Goal: Task Accomplishment & Management: Complete application form

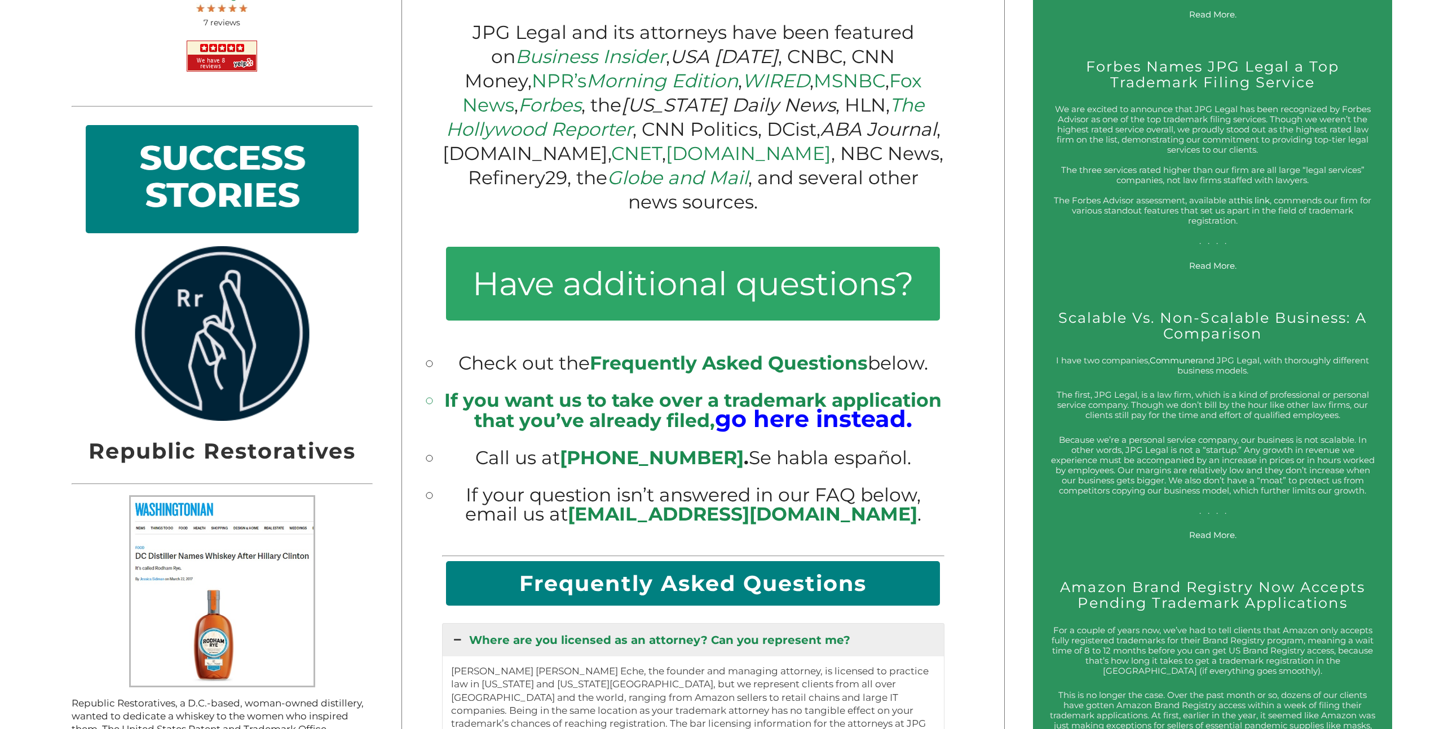
scroll to position [1297, 0]
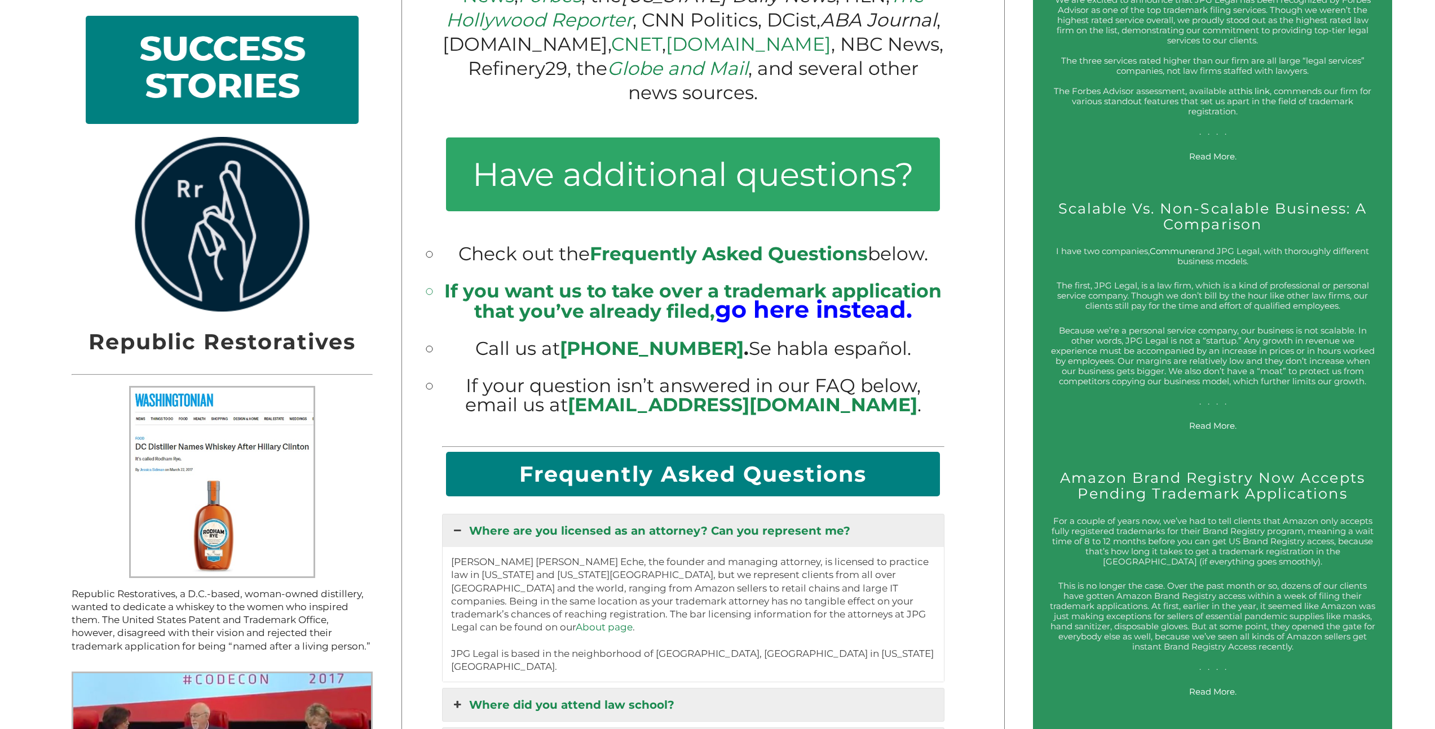
click at [249, 82] on h2 "SUCCESS STORIES" at bounding box center [222, 70] width 244 height 80
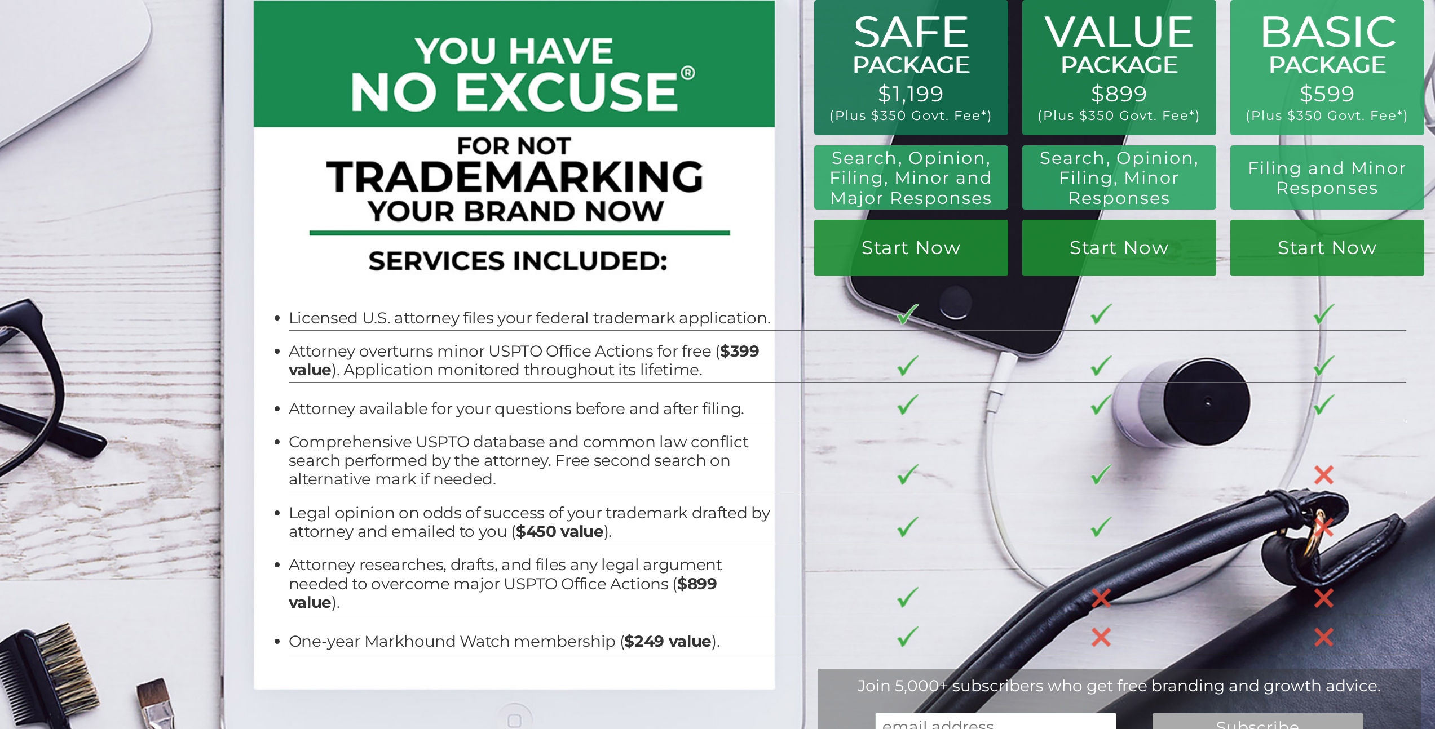
scroll to position [0, 0]
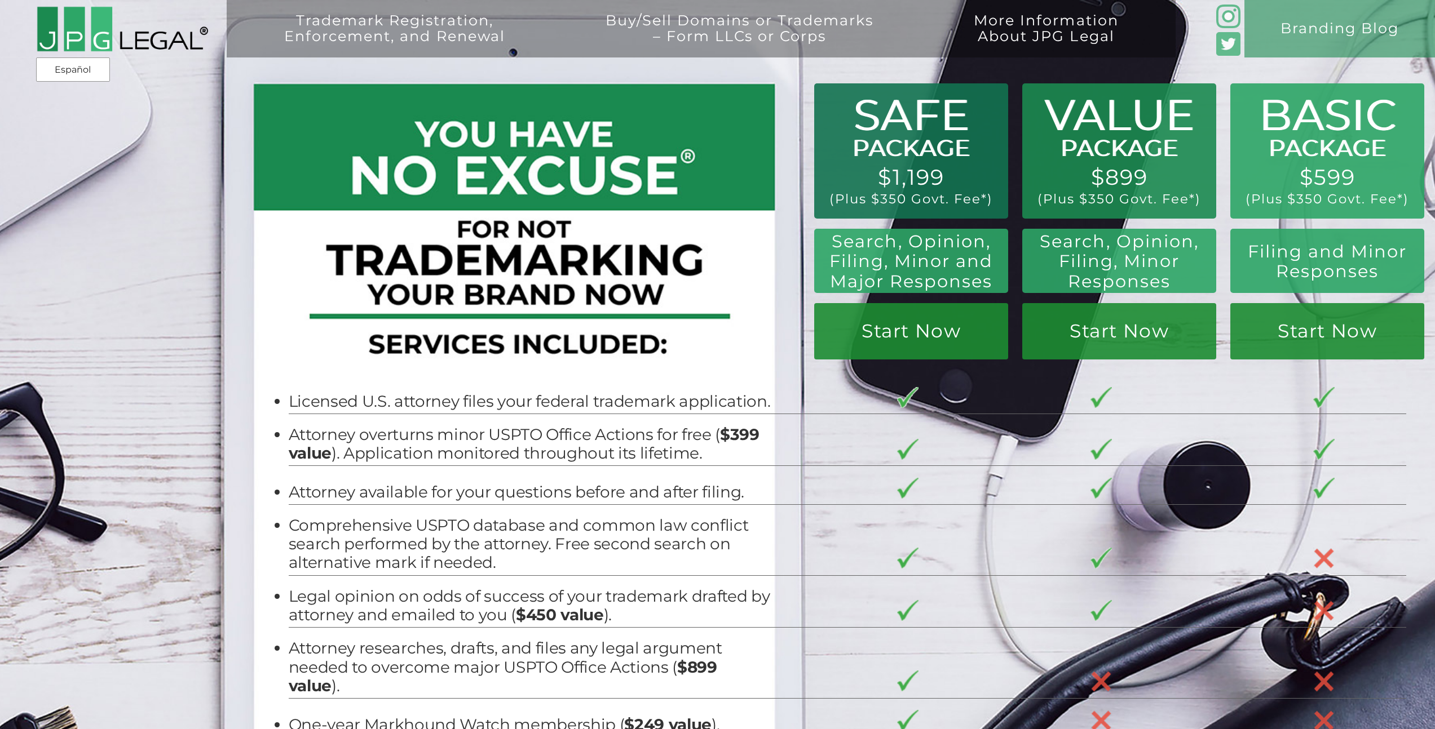
click at [98, 39] on img at bounding box center [122, 29] width 172 height 47
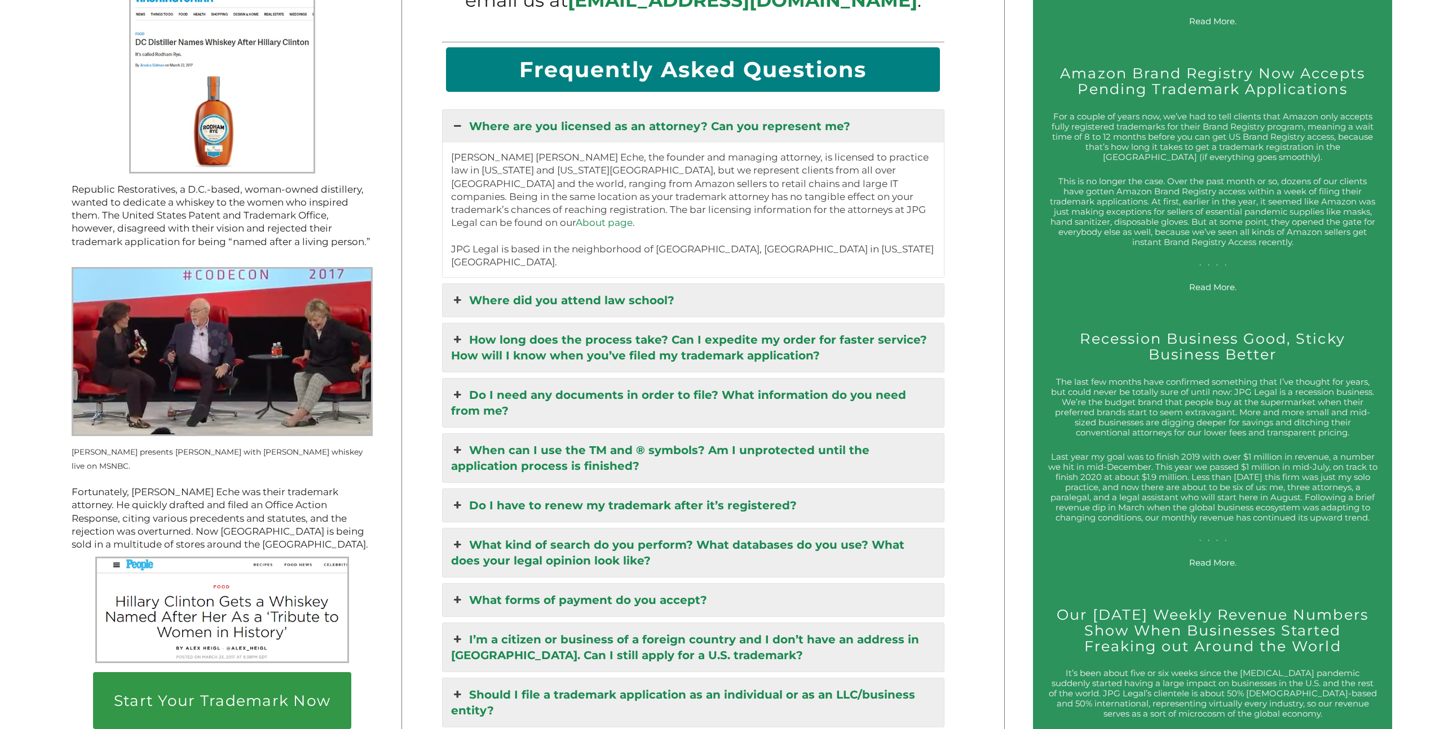
scroll to position [1815, 0]
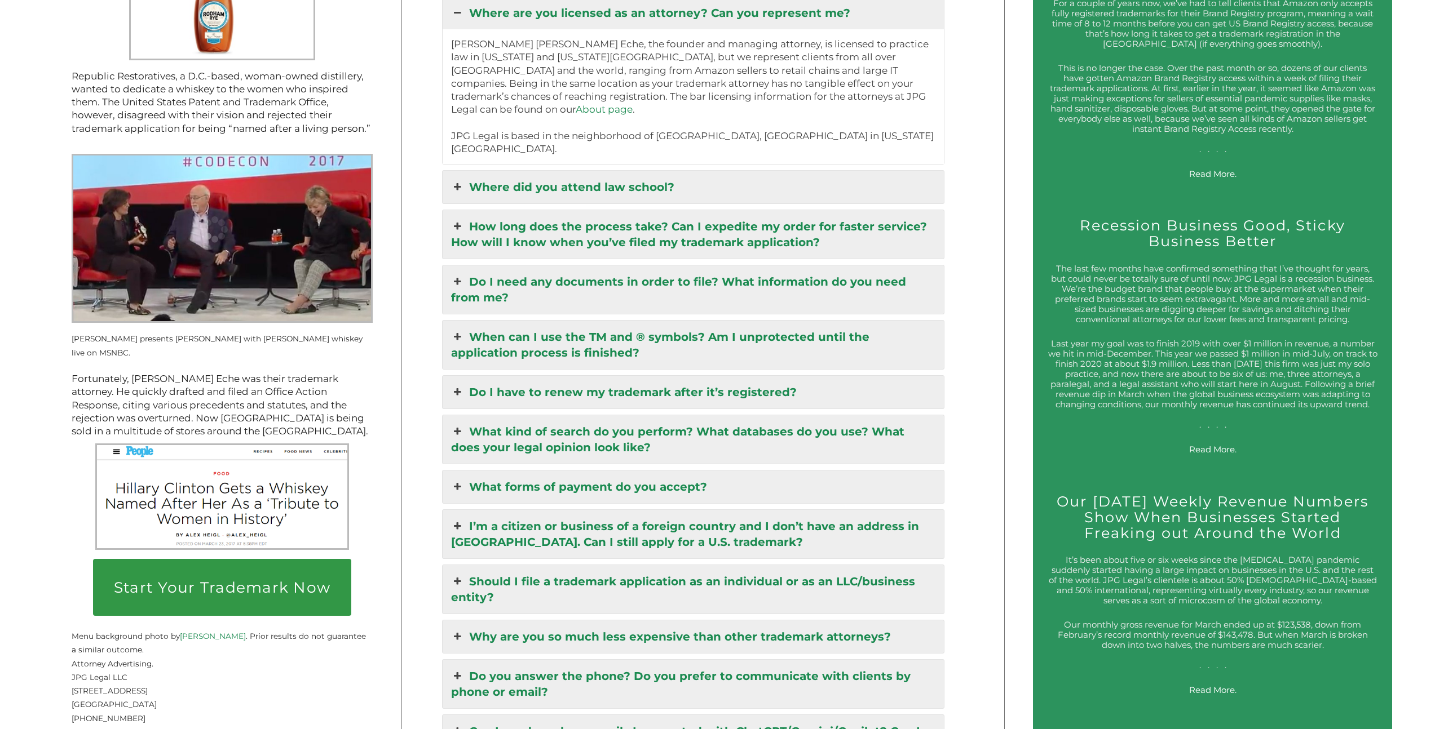
click at [718, 210] on link "How long does the process take? Can I expedite my order for faster service? How…" at bounding box center [692, 234] width 501 height 48
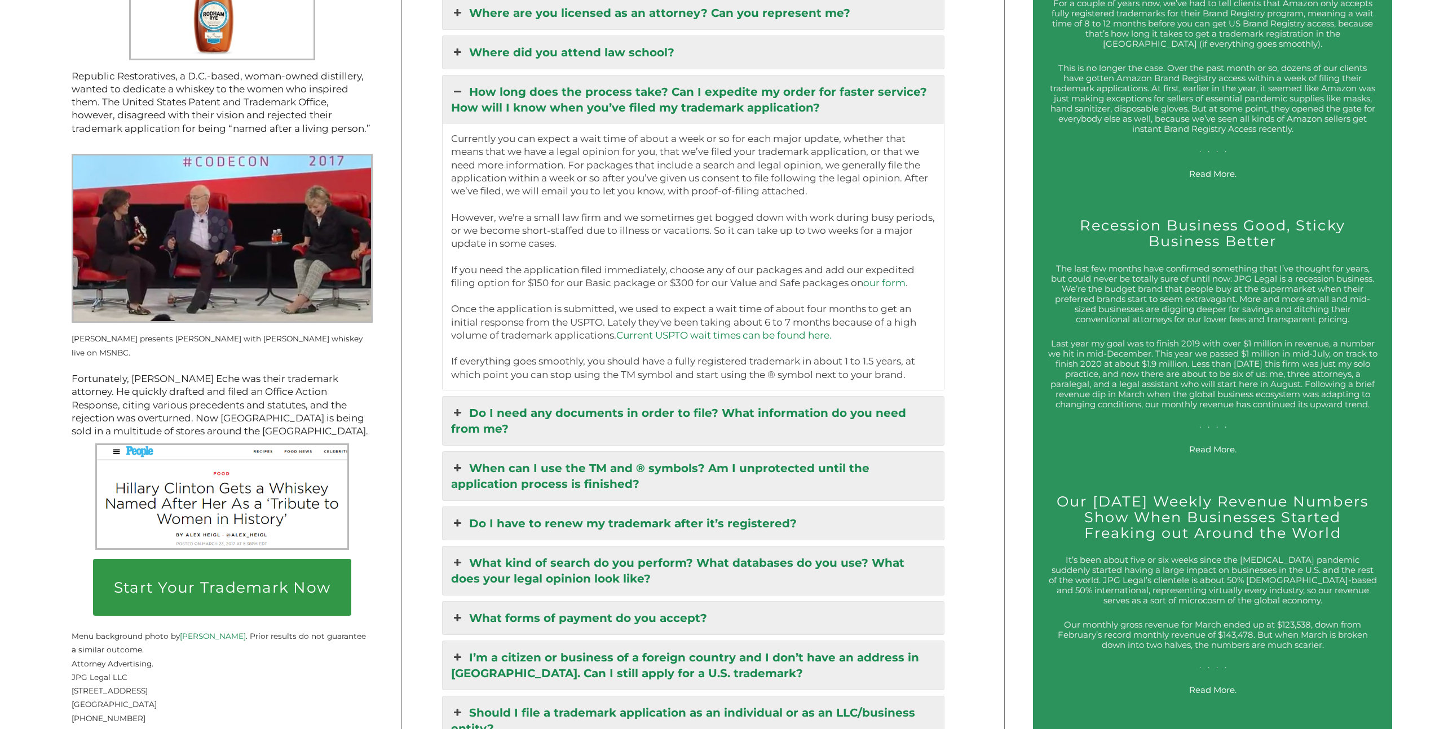
click at [679, 454] on link "When can I use the TM and ® symbols? Am I unprotected until the application pro…" at bounding box center [692, 476] width 501 height 48
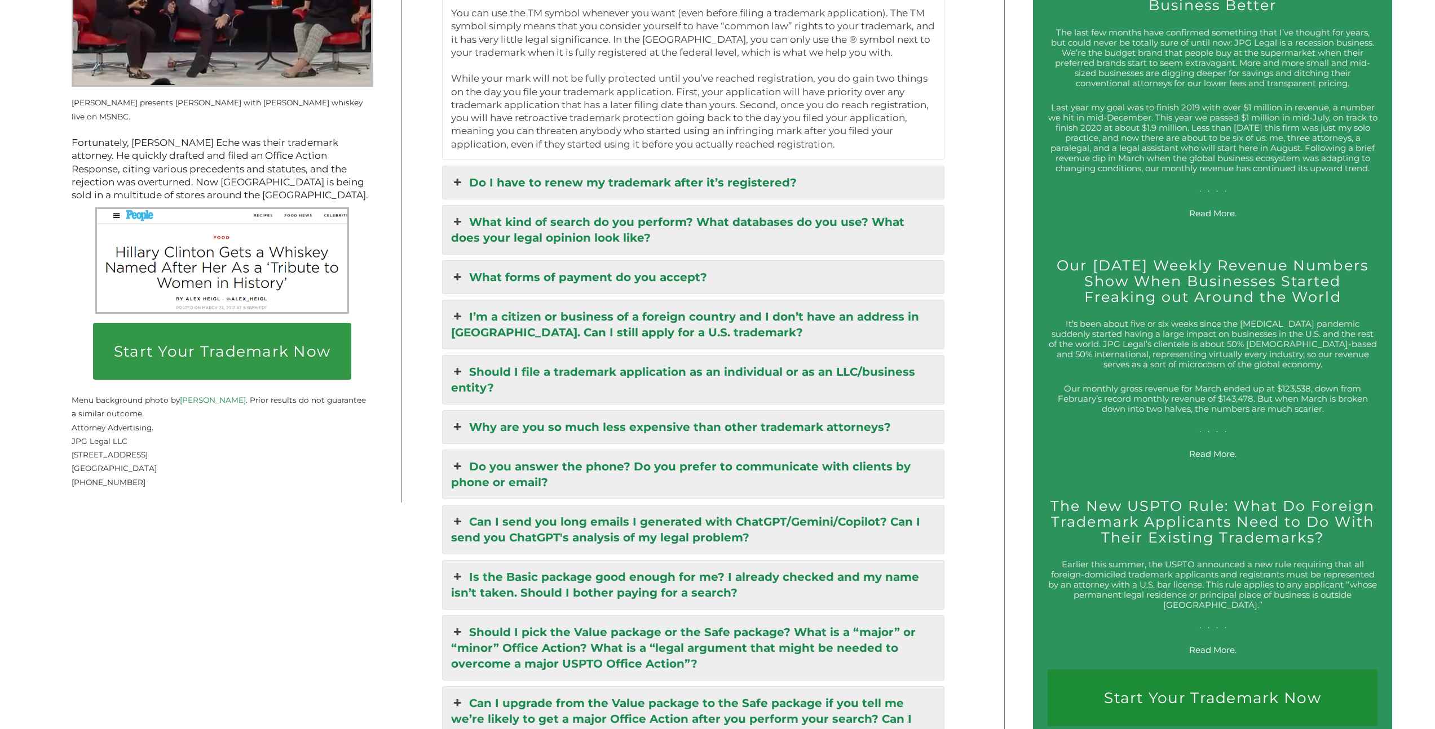
scroll to position [2059, 0]
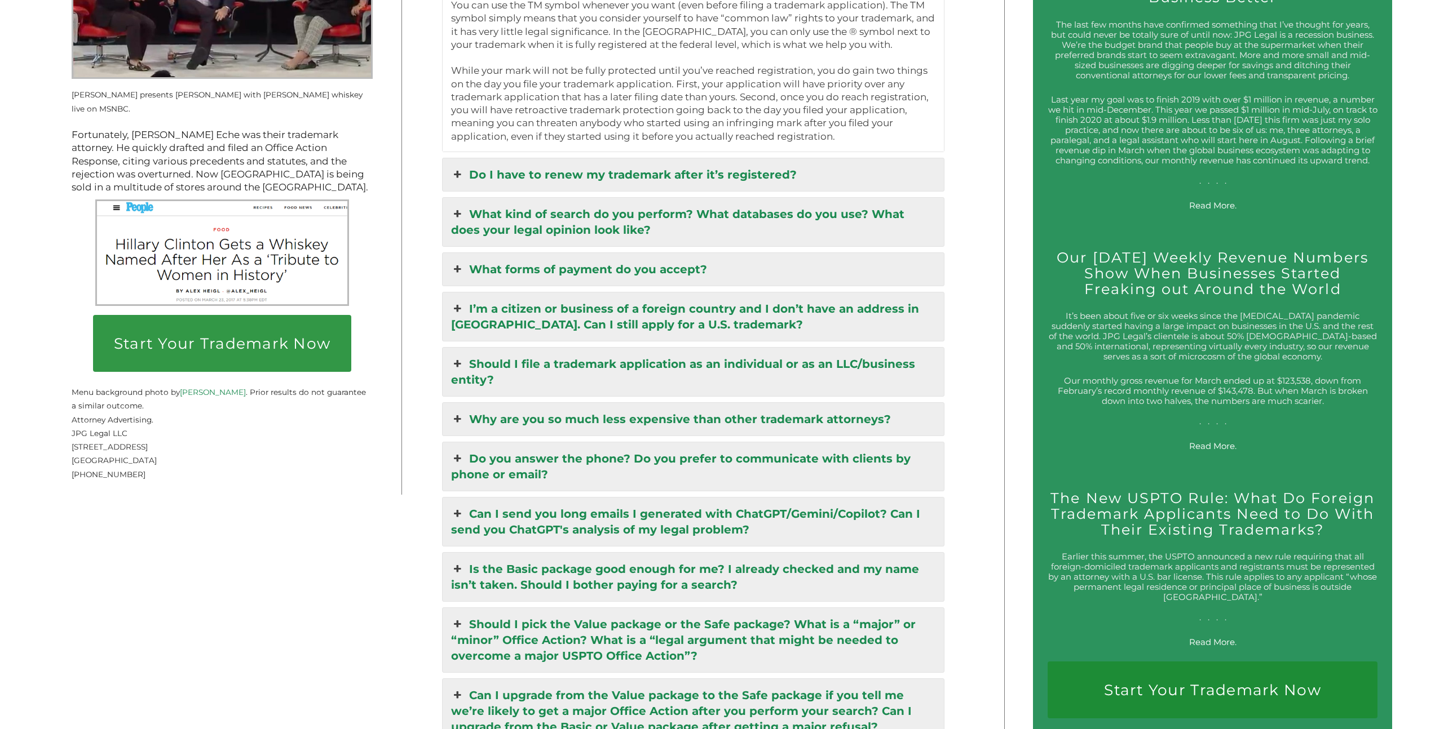
click at [679, 409] on link "Why are you so much less expensive than other trademark attorneys?" at bounding box center [692, 419] width 501 height 33
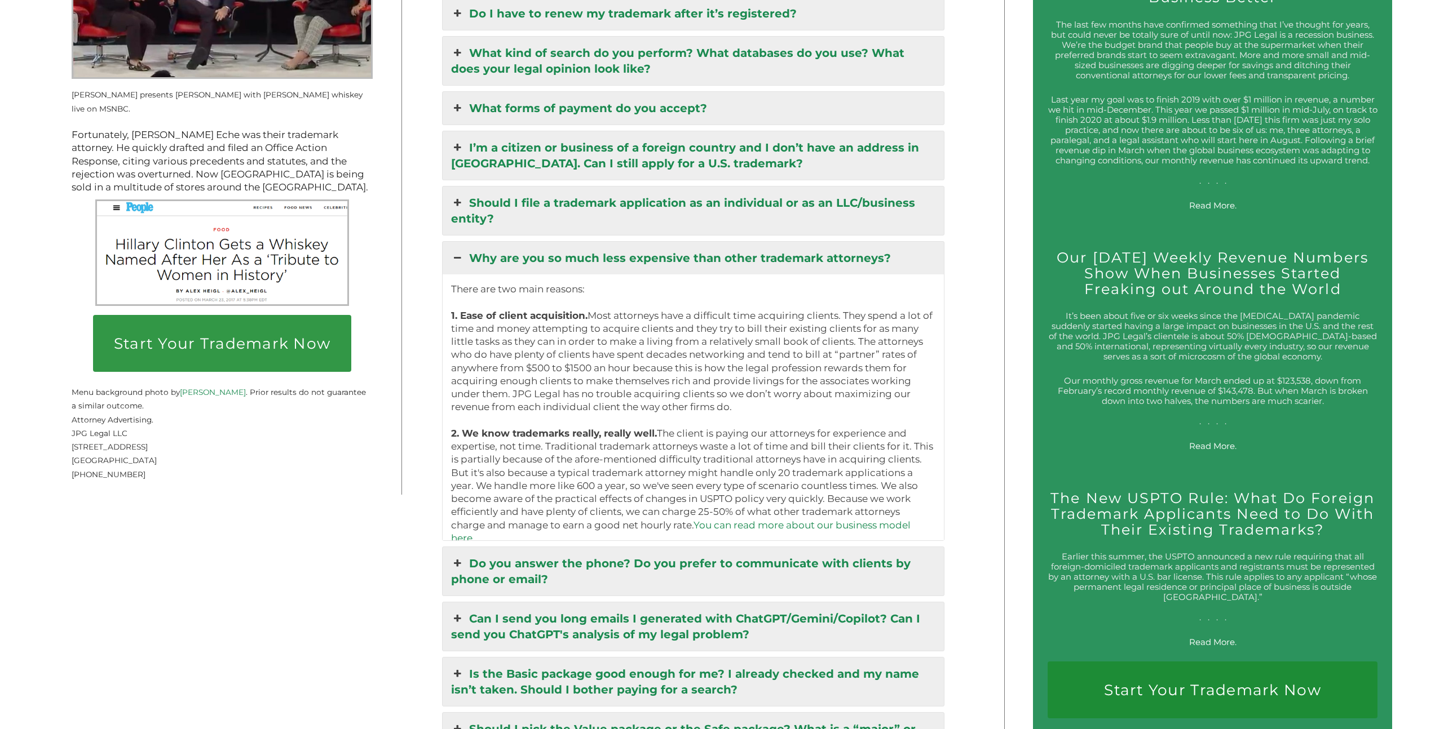
scroll to position [2056, 0]
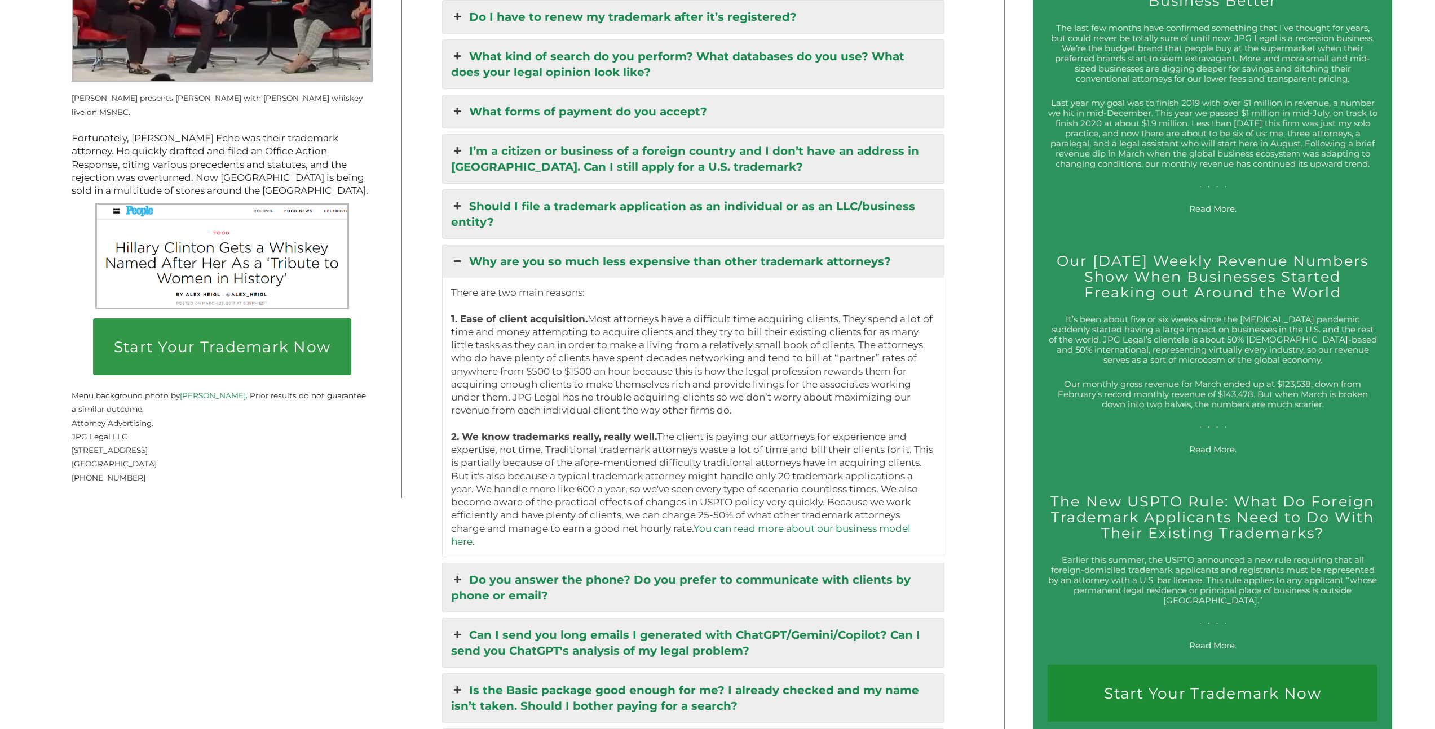
click at [619, 564] on link "Do you answer the phone? Do you prefer to communicate with clients by phone or …" at bounding box center [692, 588] width 501 height 48
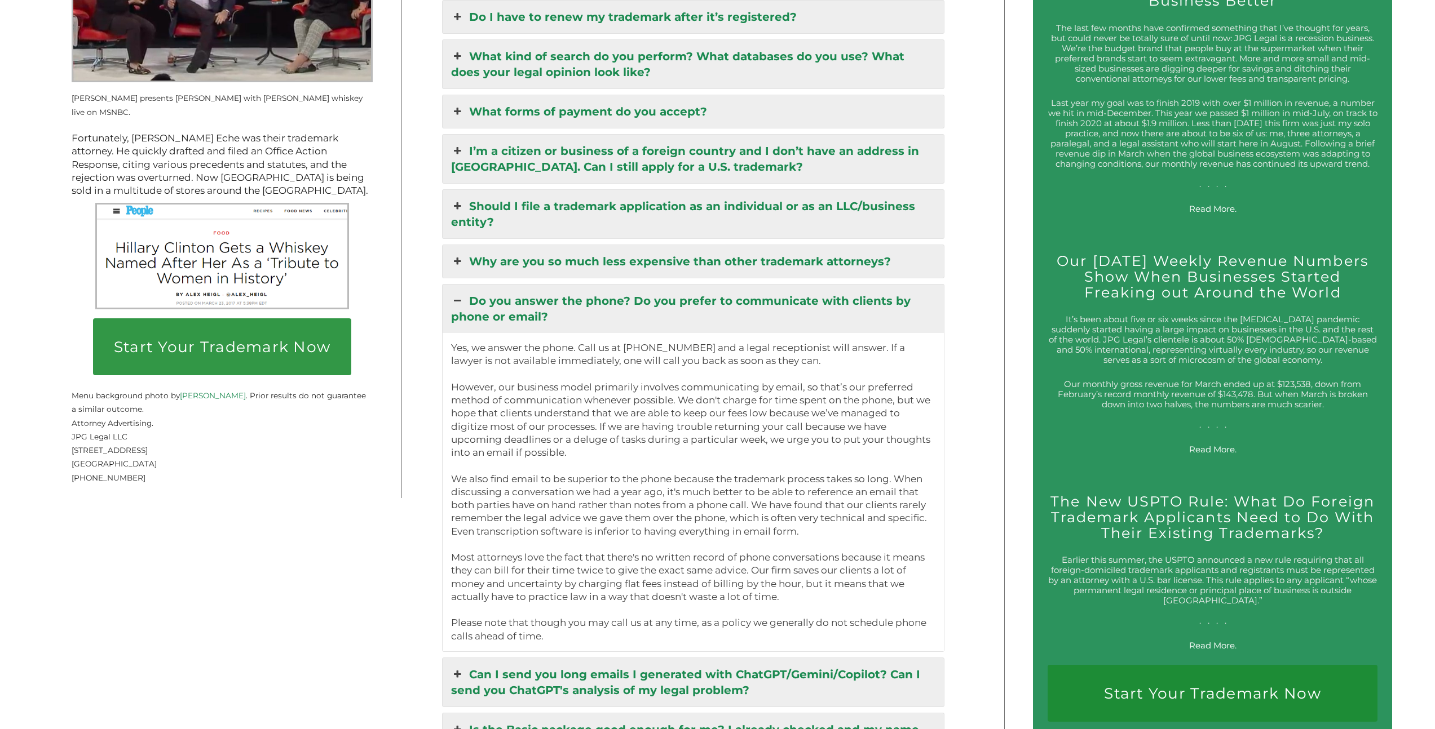
click at [685, 664] on link "Can I send you long emails I generated with ChatGPT/Gemini/Copilot? Can I send …" at bounding box center [692, 682] width 501 height 48
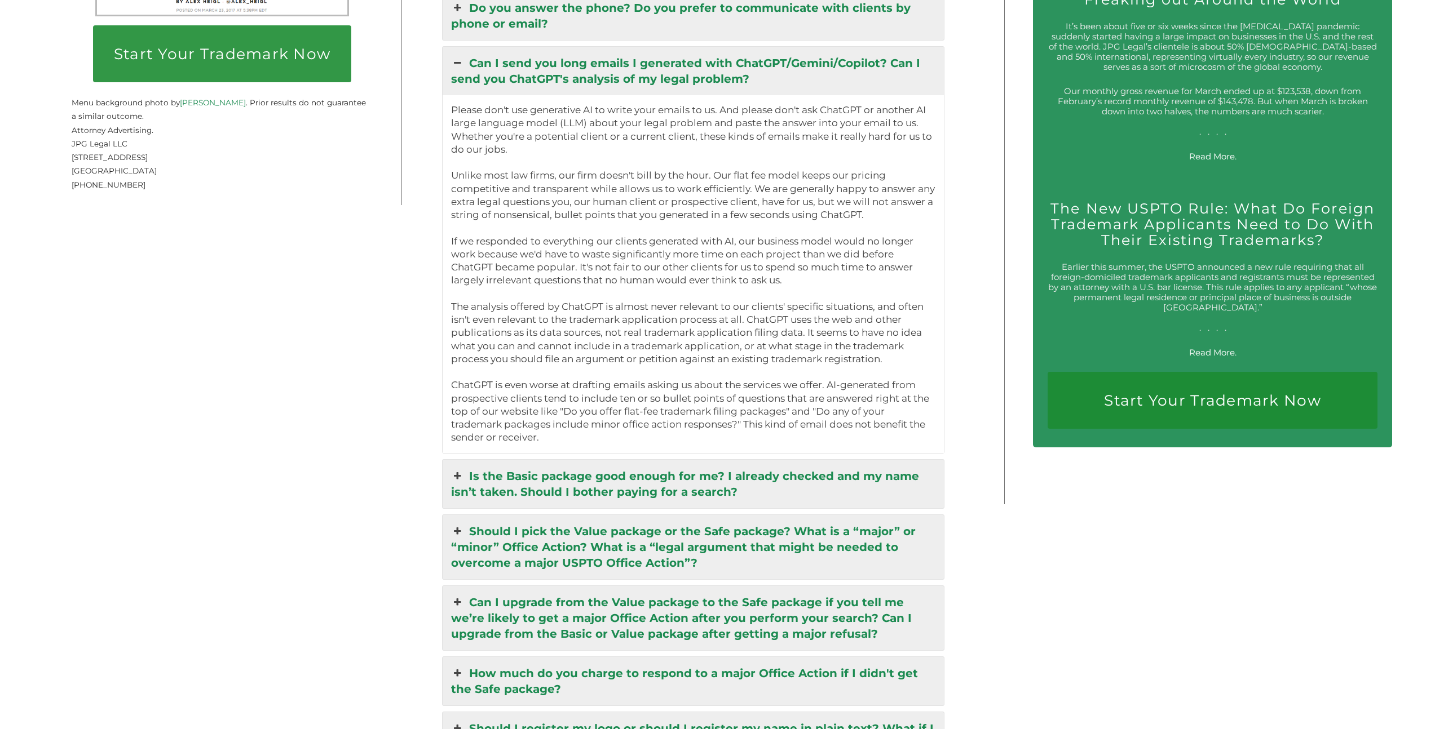
scroll to position [2383, 0]
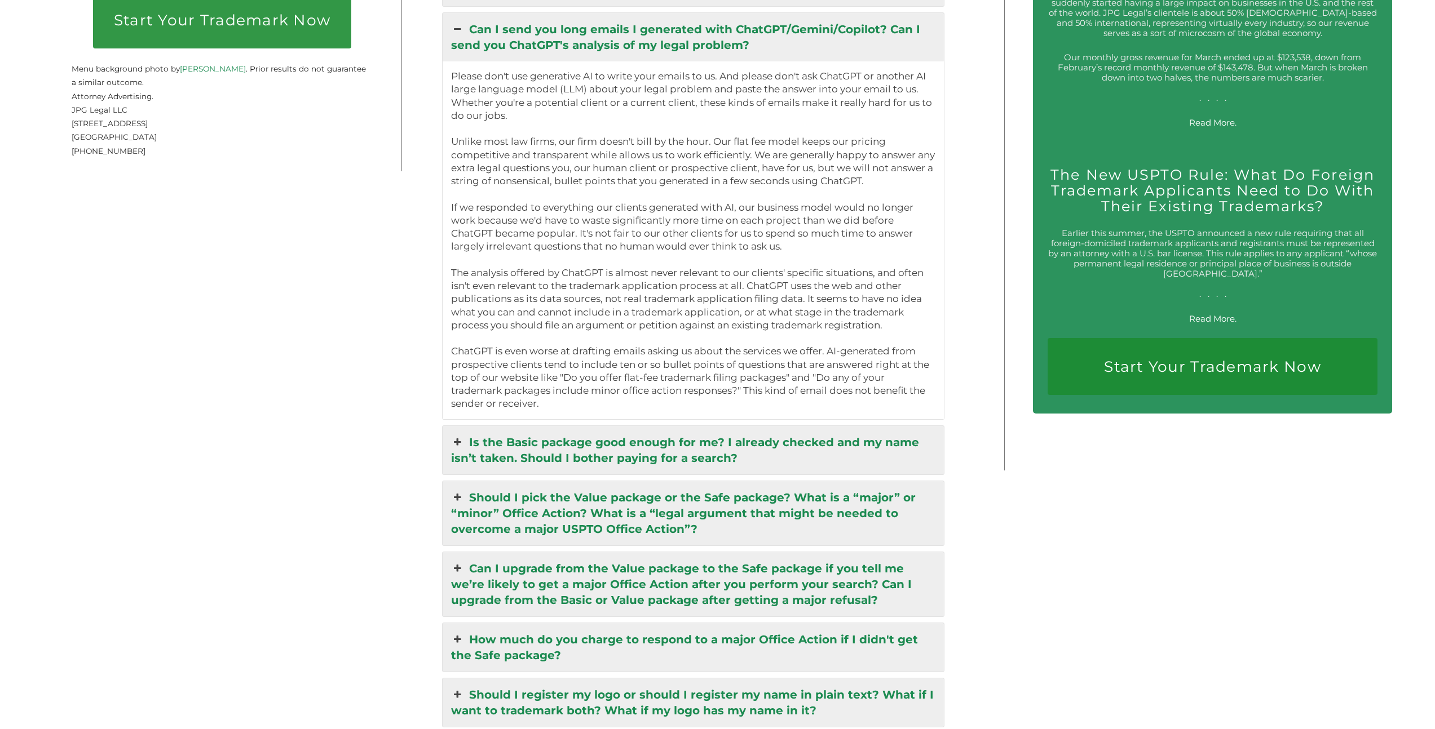
click at [658, 432] on link "Is the Basic package good enough for me? I already checked and my name isn’t ta…" at bounding box center [692, 450] width 501 height 48
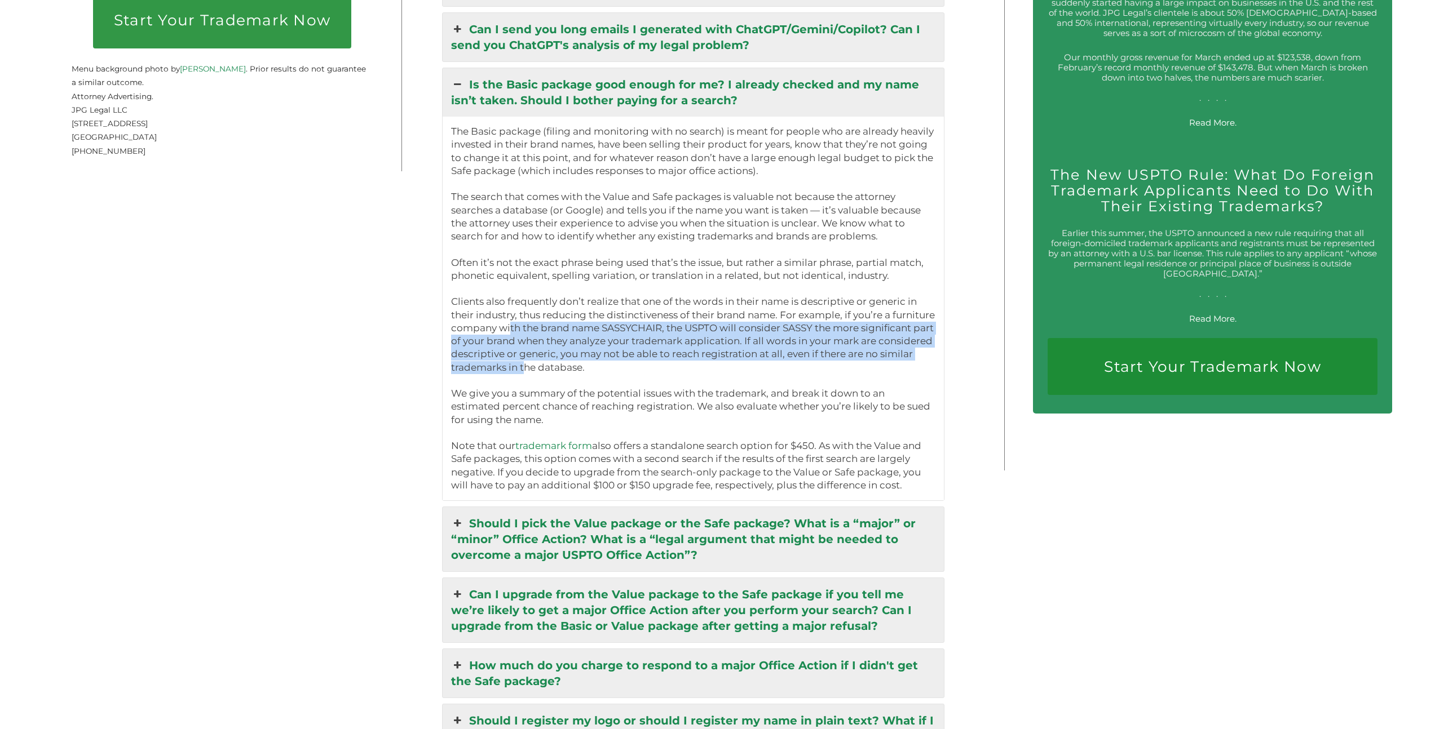
drag, startPoint x: 517, startPoint y: 320, endPoint x: 557, endPoint y: 348, distance: 49.4
click at [557, 348] on p "The Basic package (filing and monitoring with no search) is meant for people wh…" at bounding box center [693, 308] width 484 height 367
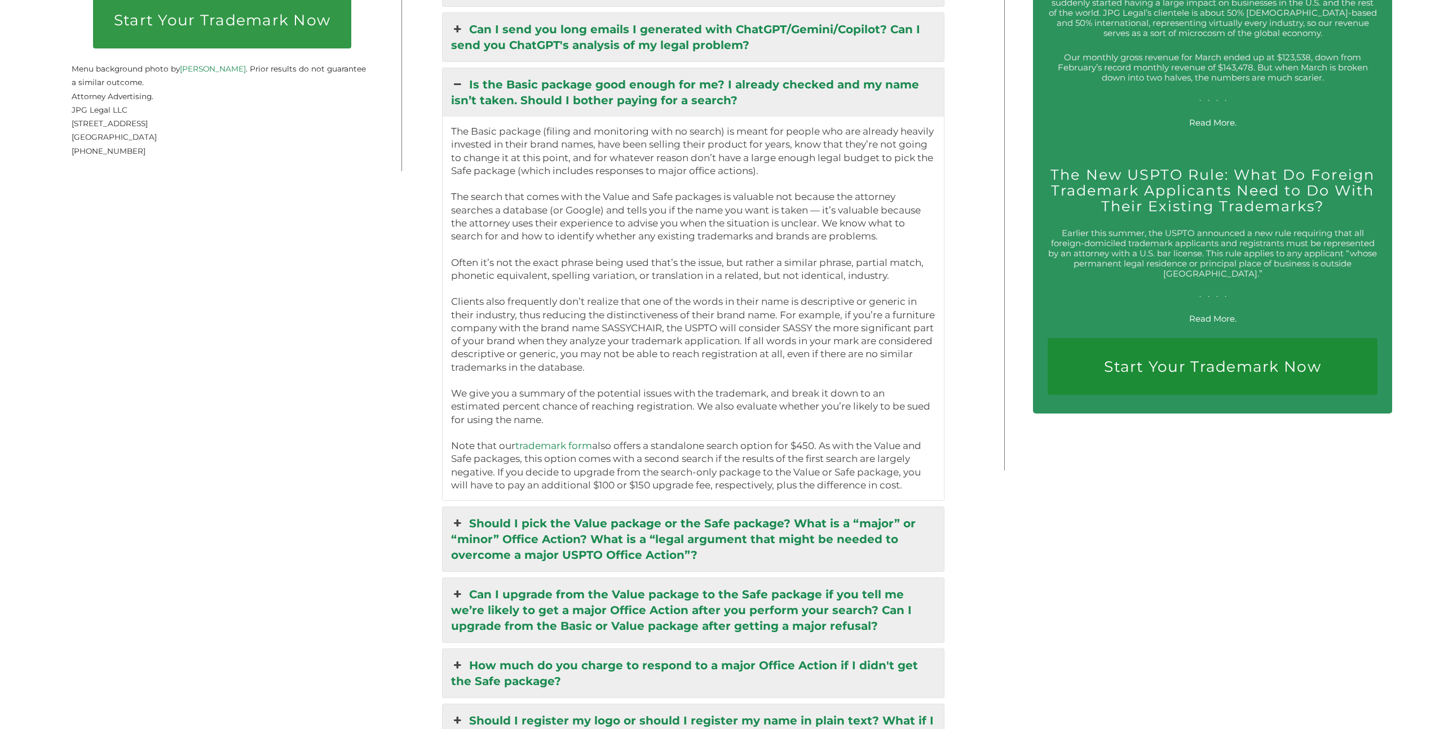
click at [586, 346] on p "The Basic package (filing and monitoring with no search) is meant for people wh…" at bounding box center [693, 308] width 484 height 367
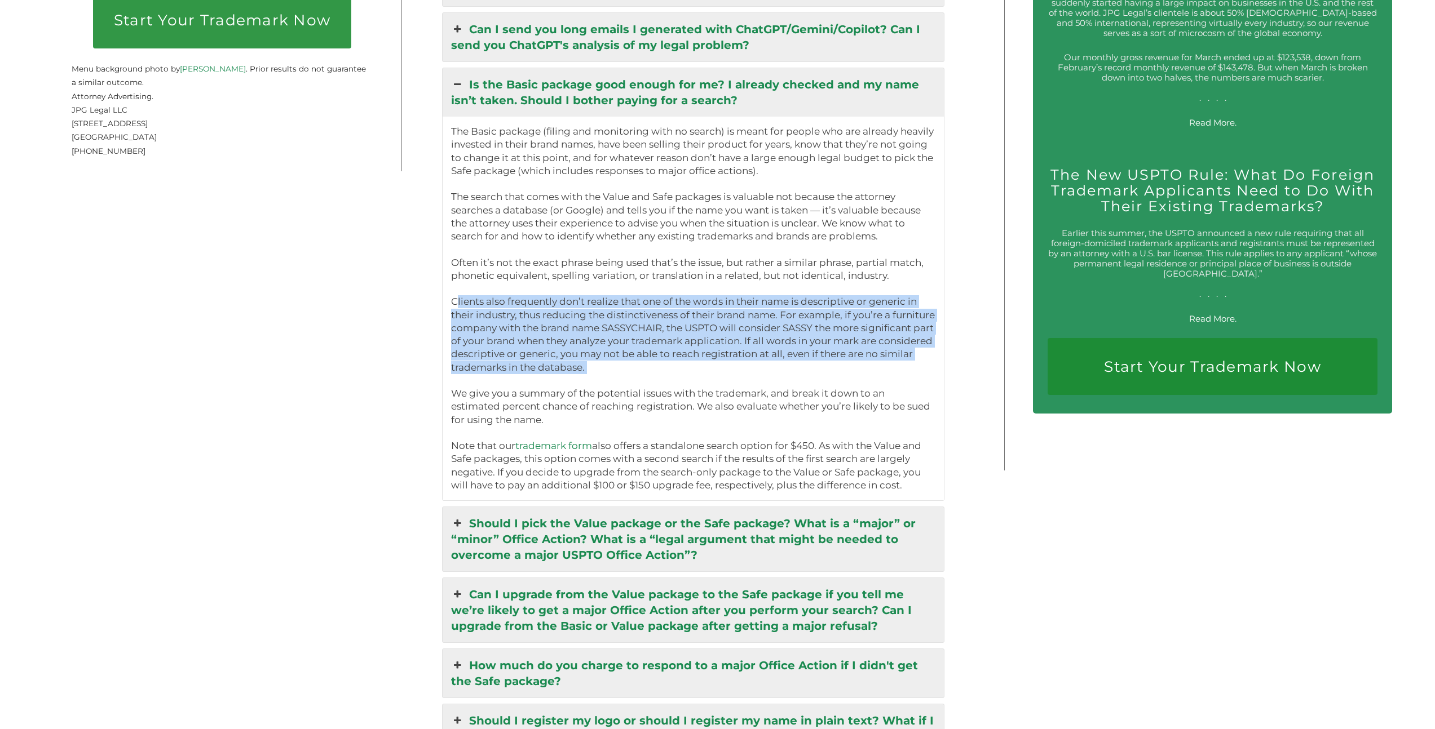
click at [585, 346] on p "The Basic package (filing and monitoring with no search) is meant for people wh…" at bounding box center [693, 308] width 484 height 367
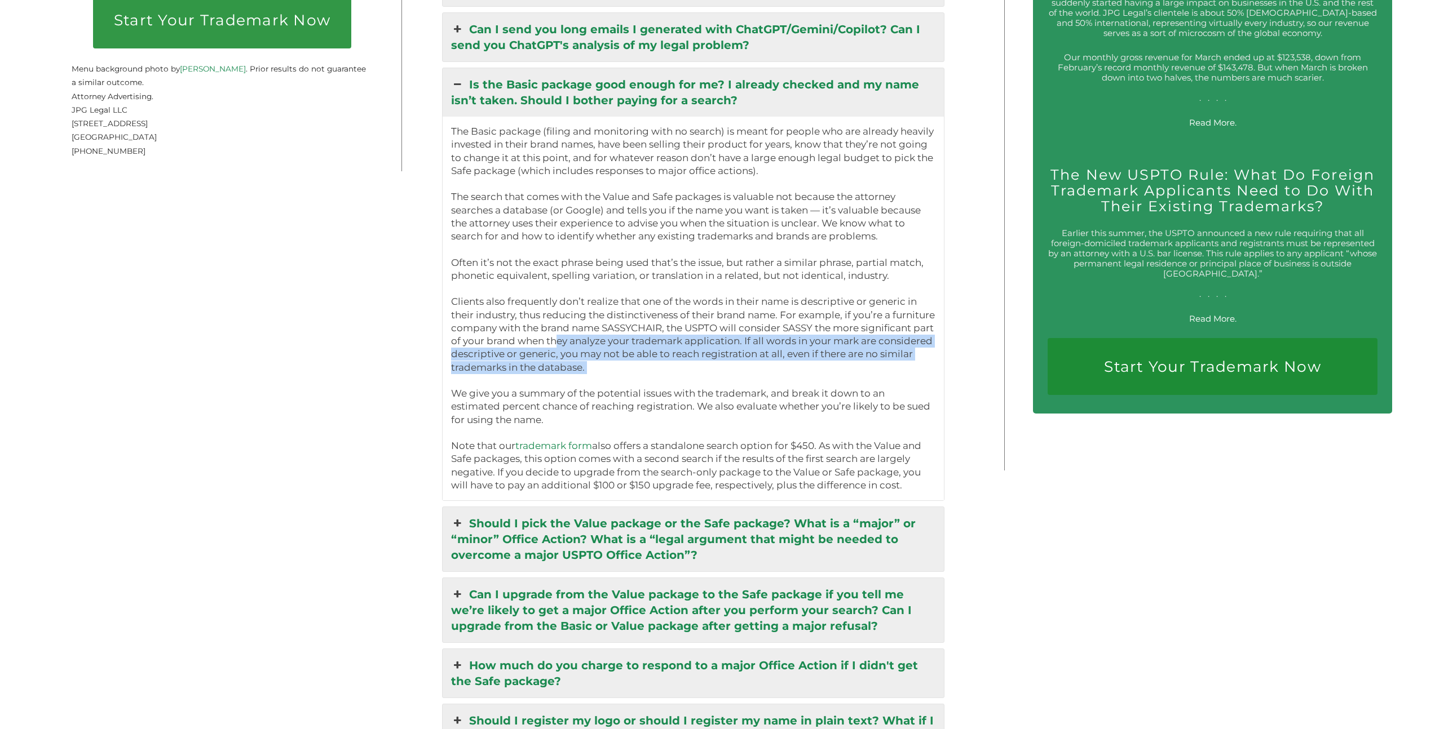
click at [576, 321] on p "The Basic package (filing and monitoring with no search) is meant for people wh…" at bounding box center [693, 308] width 484 height 367
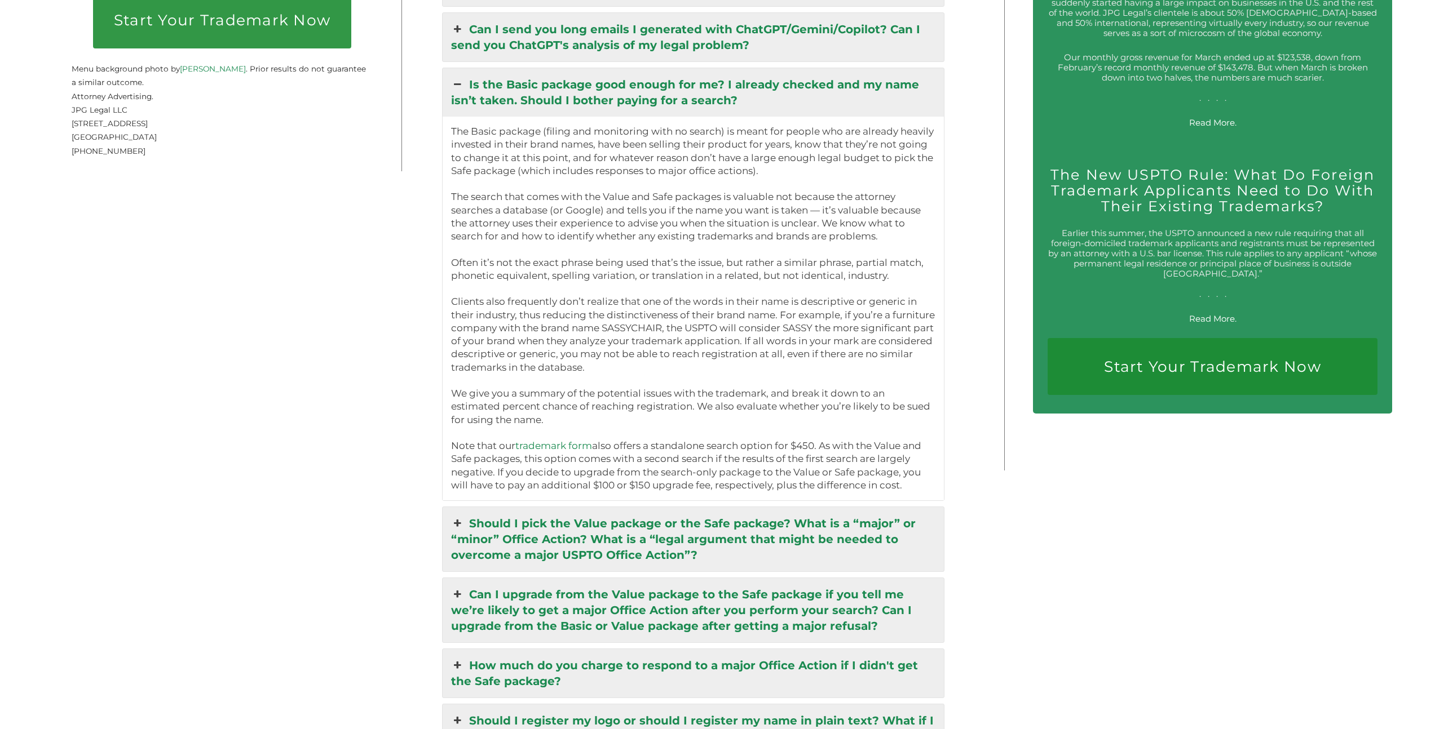
click at [554, 343] on p "The Basic package (filing and monitoring with no search) is meant for people wh…" at bounding box center [693, 308] width 484 height 367
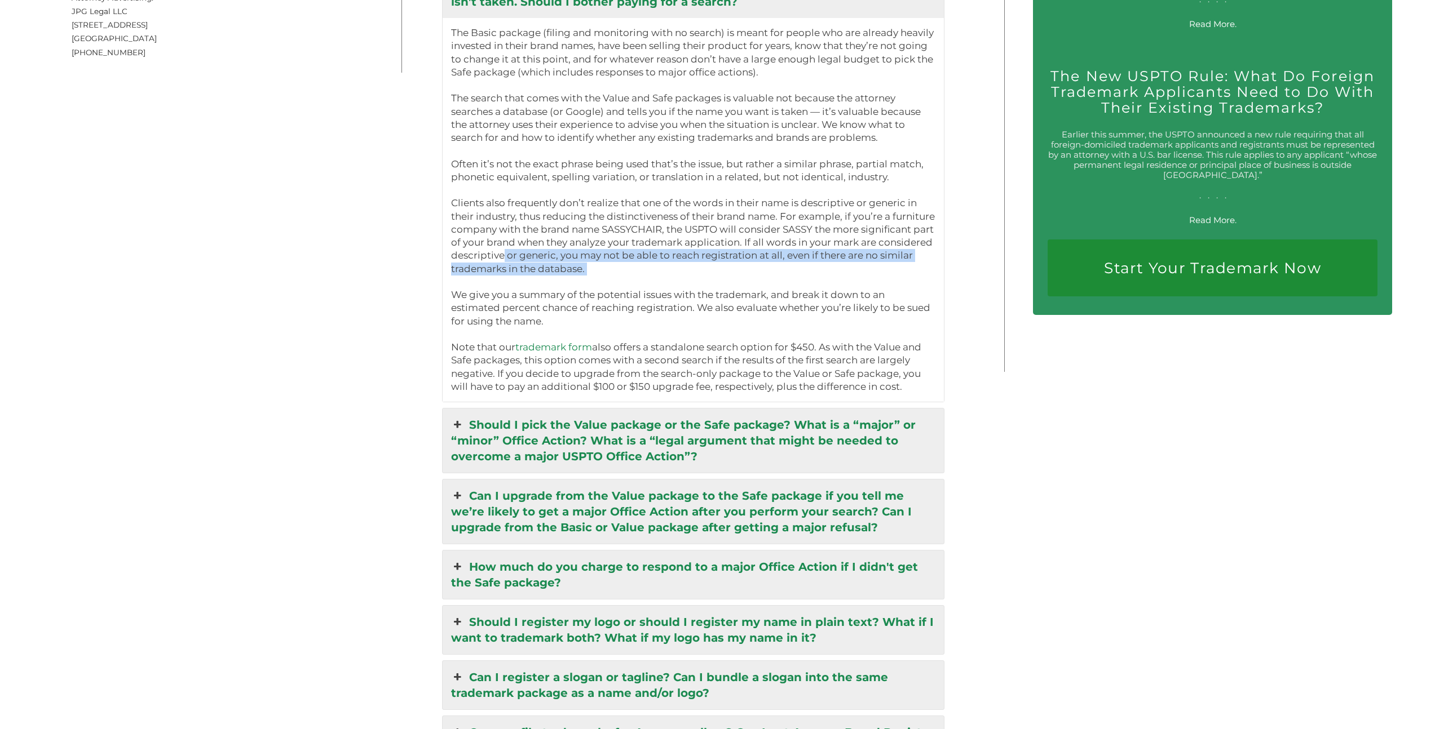
scroll to position [2573, 0]
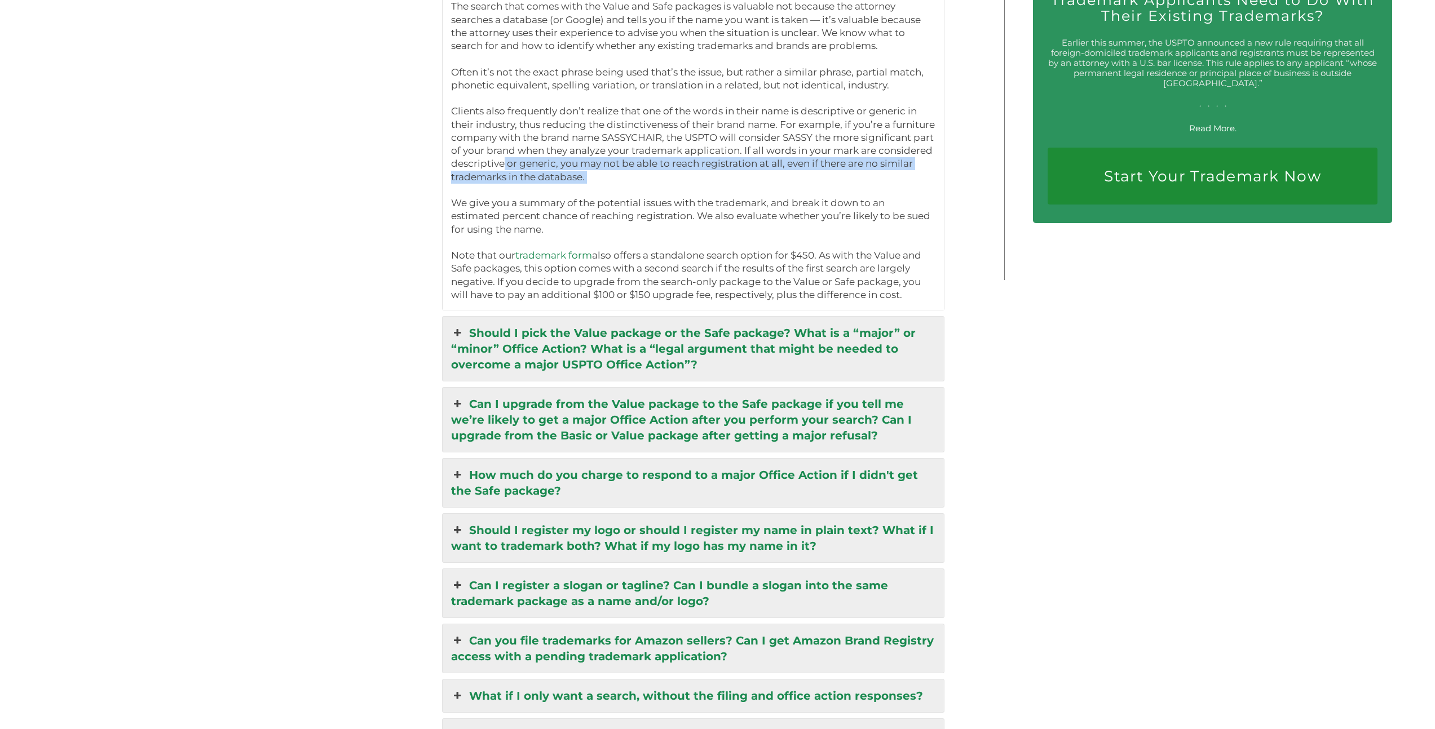
click at [528, 471] on link "How much do you charge to respond to a major Office Action if I didn't get the …" at bounding box center [692, 483] width 501 height 48
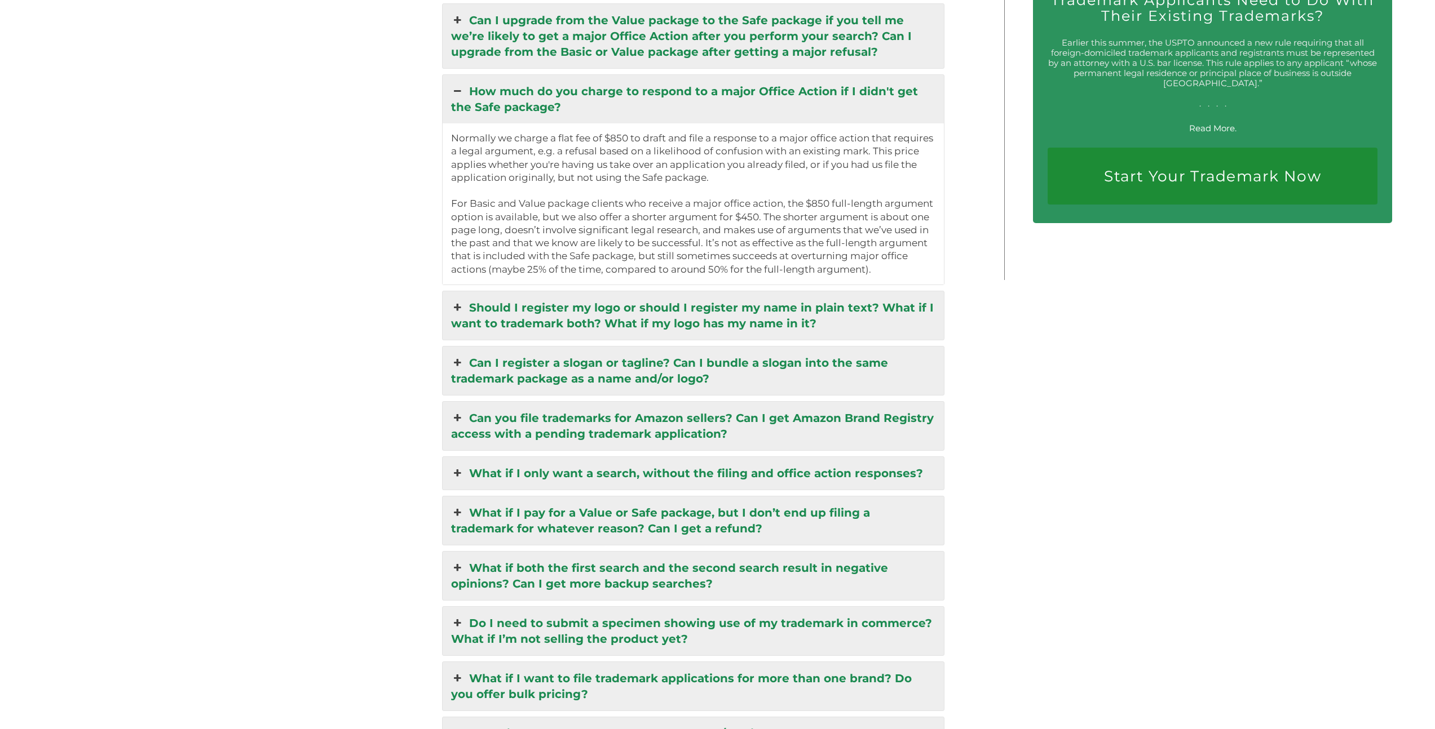
scroll to position [2561, 0]
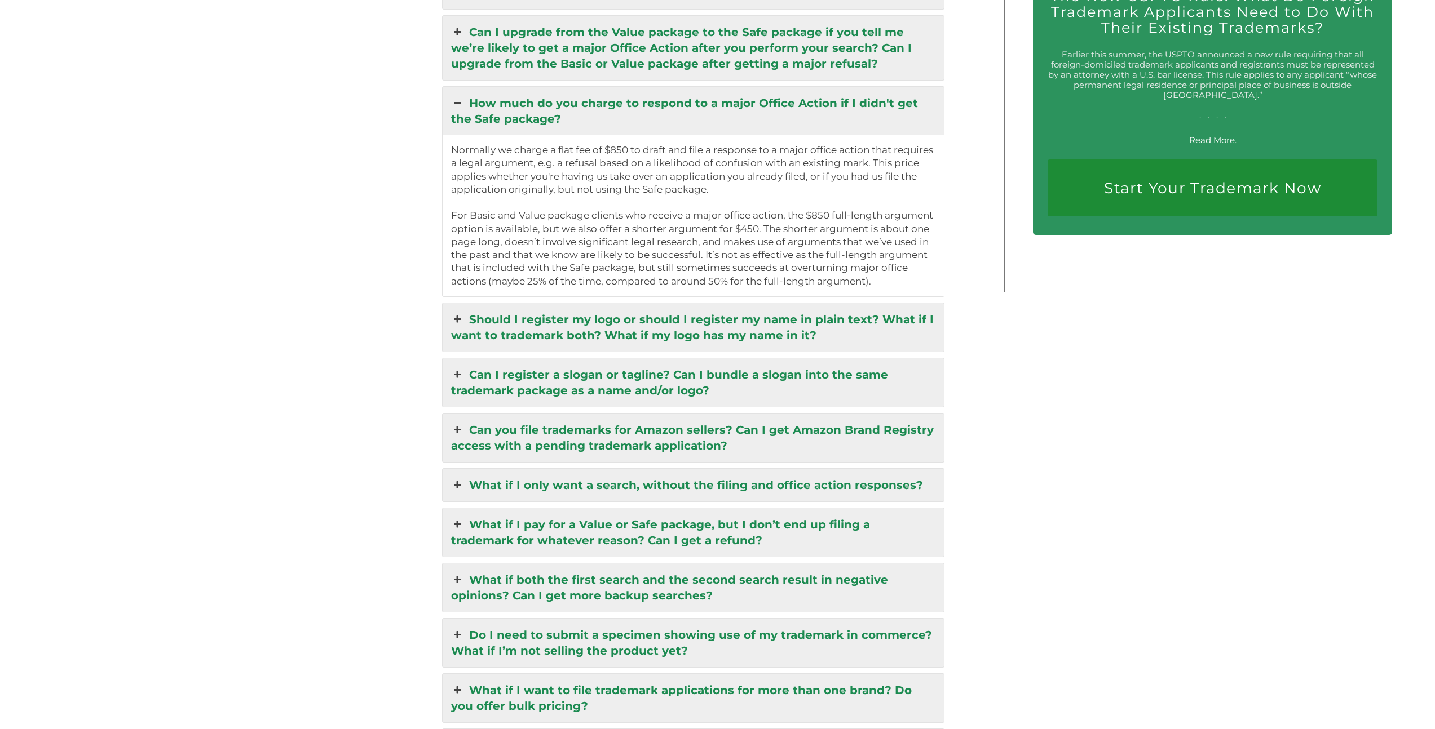
click at [556, 436] on link "Can you file trademarks for Amazon sellers? Can I get Amazon Brand Registry acc…" at bounding box center [692, 438] width 501 height 48
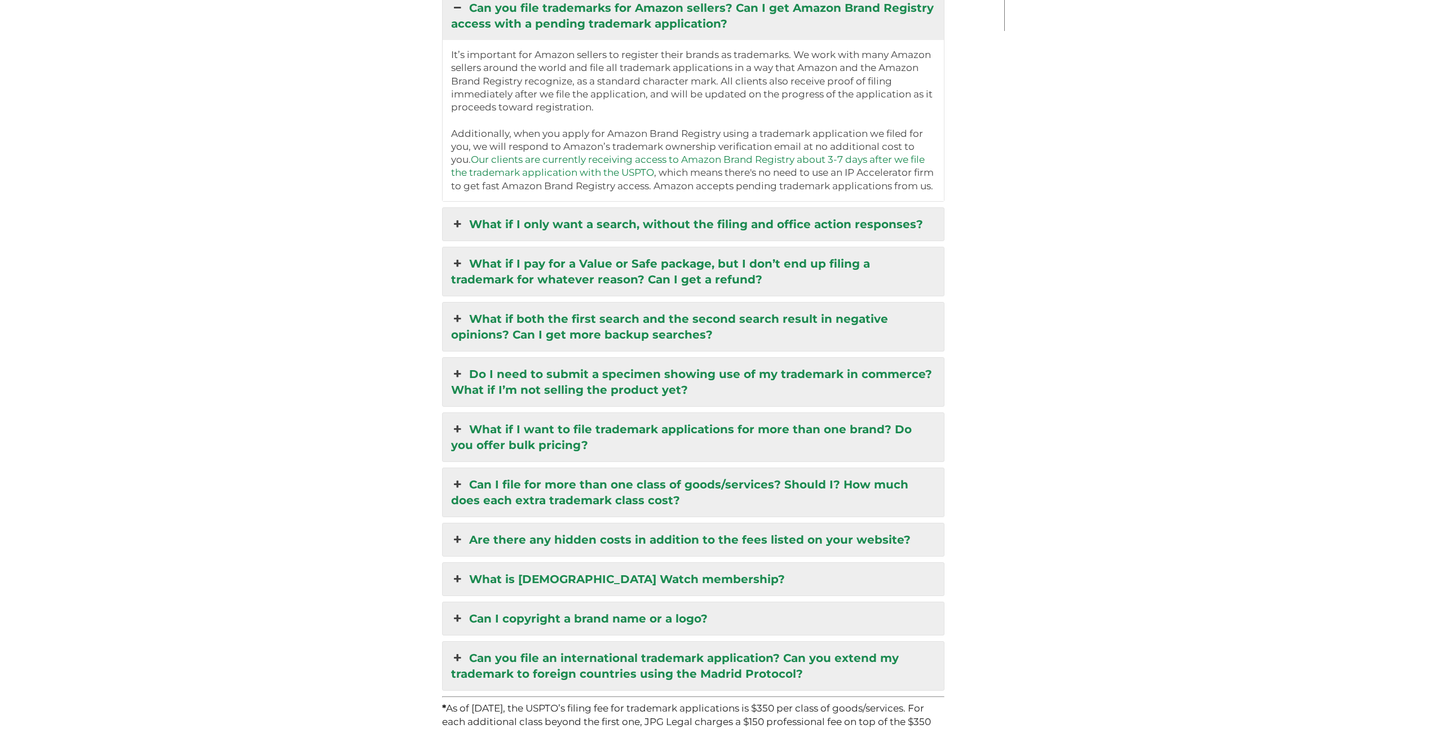
scroll to position [2841, 0]
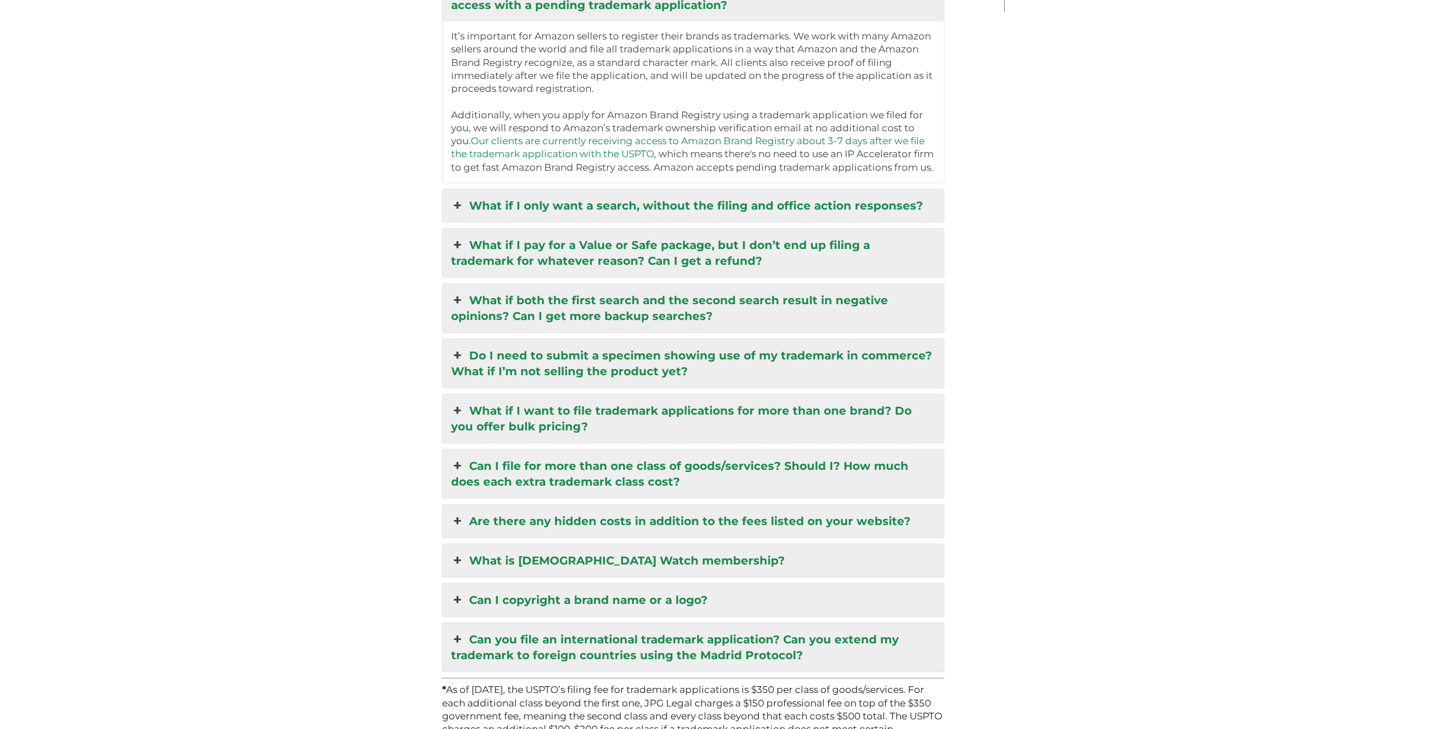
click at [573, 546] on link "What is MarkHound Watch membership?" at bounding box center [692, 561] width 501 height 33
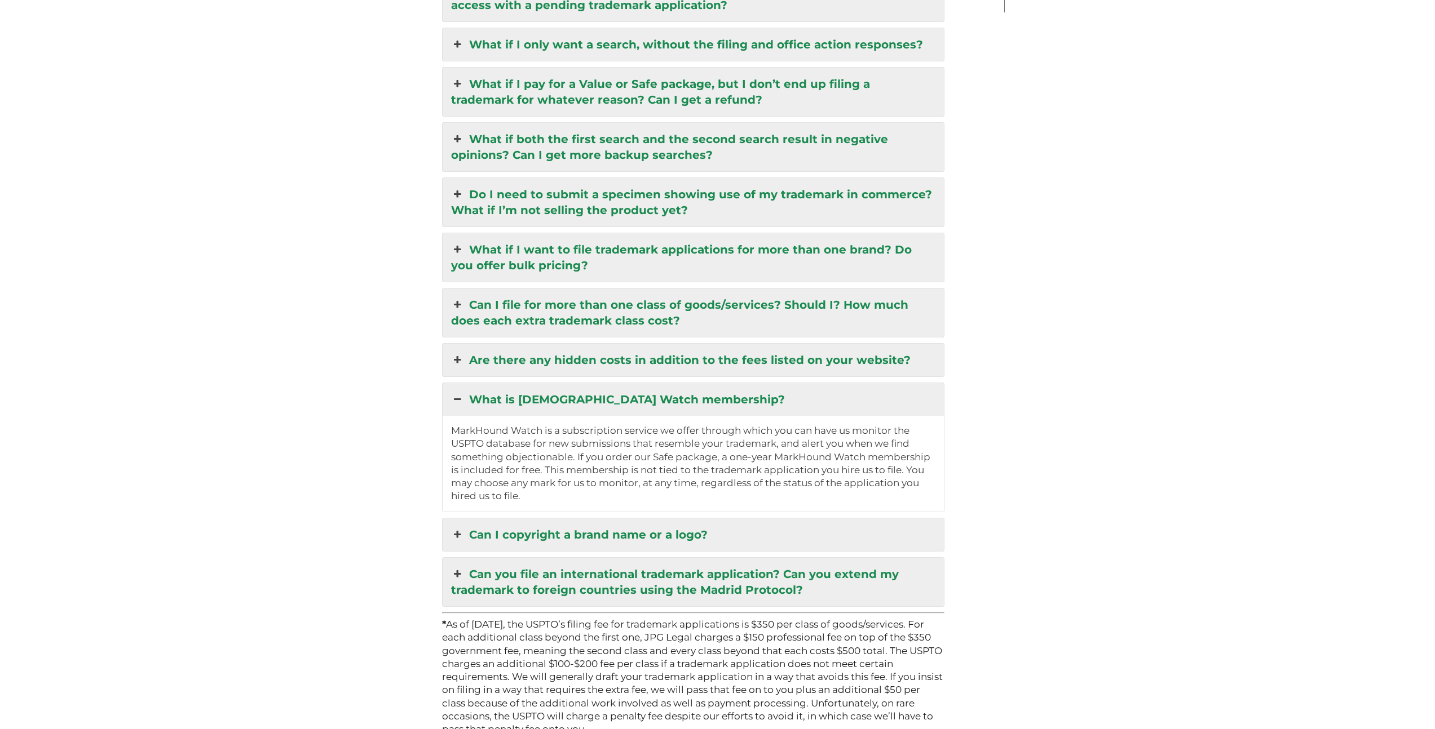
click at [557, 564] on link "Can you file an international trademark application? Can you extend my trademar…" at bounding box center [692, 582] width 501 height 48
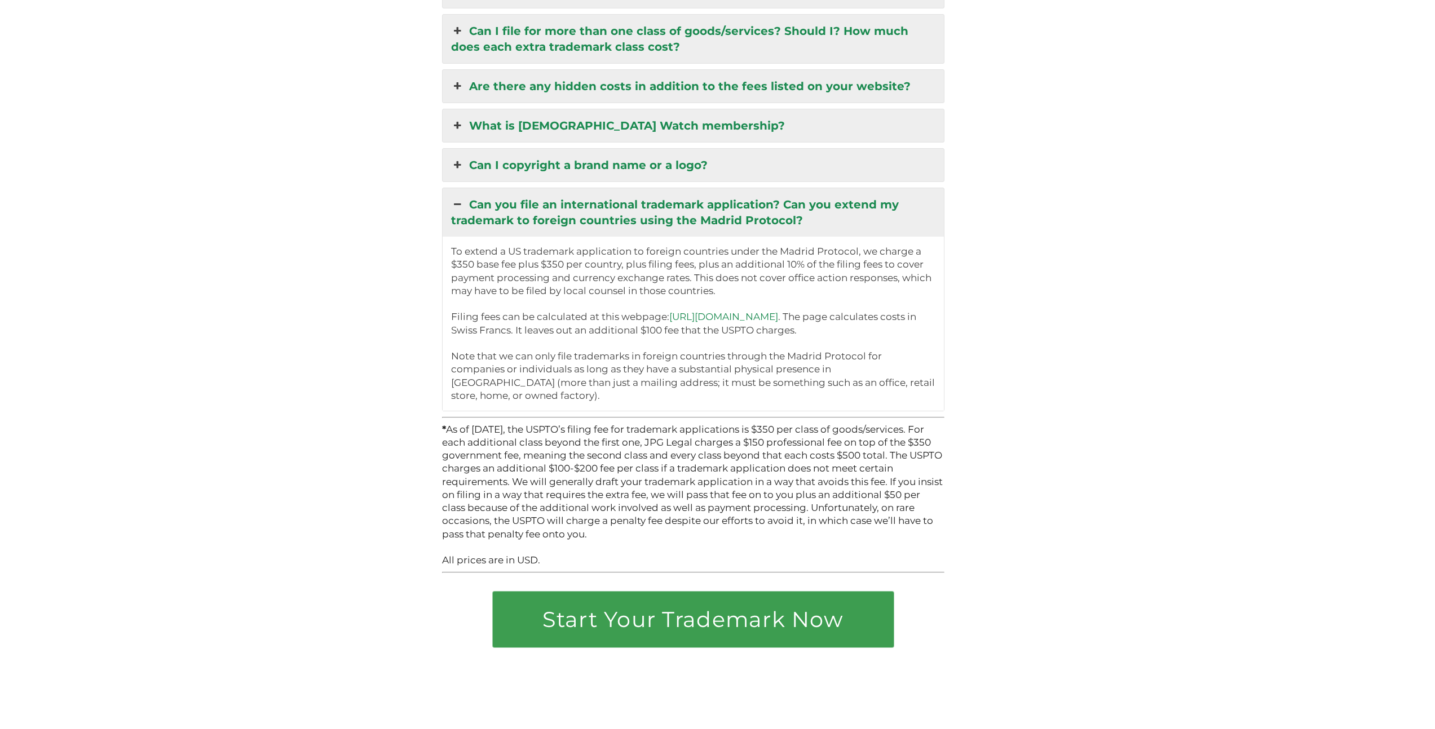
scroll to position [3146, 0]
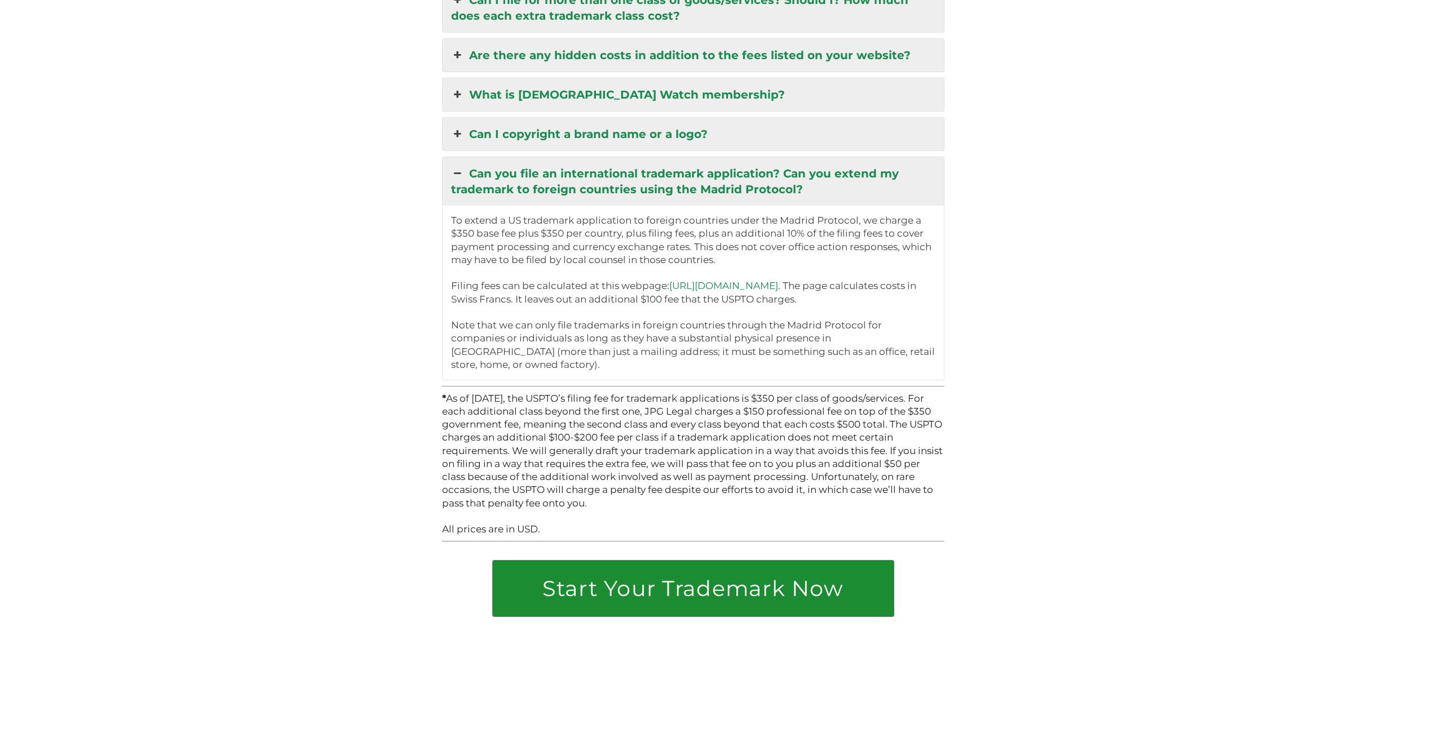
click at [666, 574] on link "Start Your Trademark Now" at bounding box center [693, 589] width 401 height 56
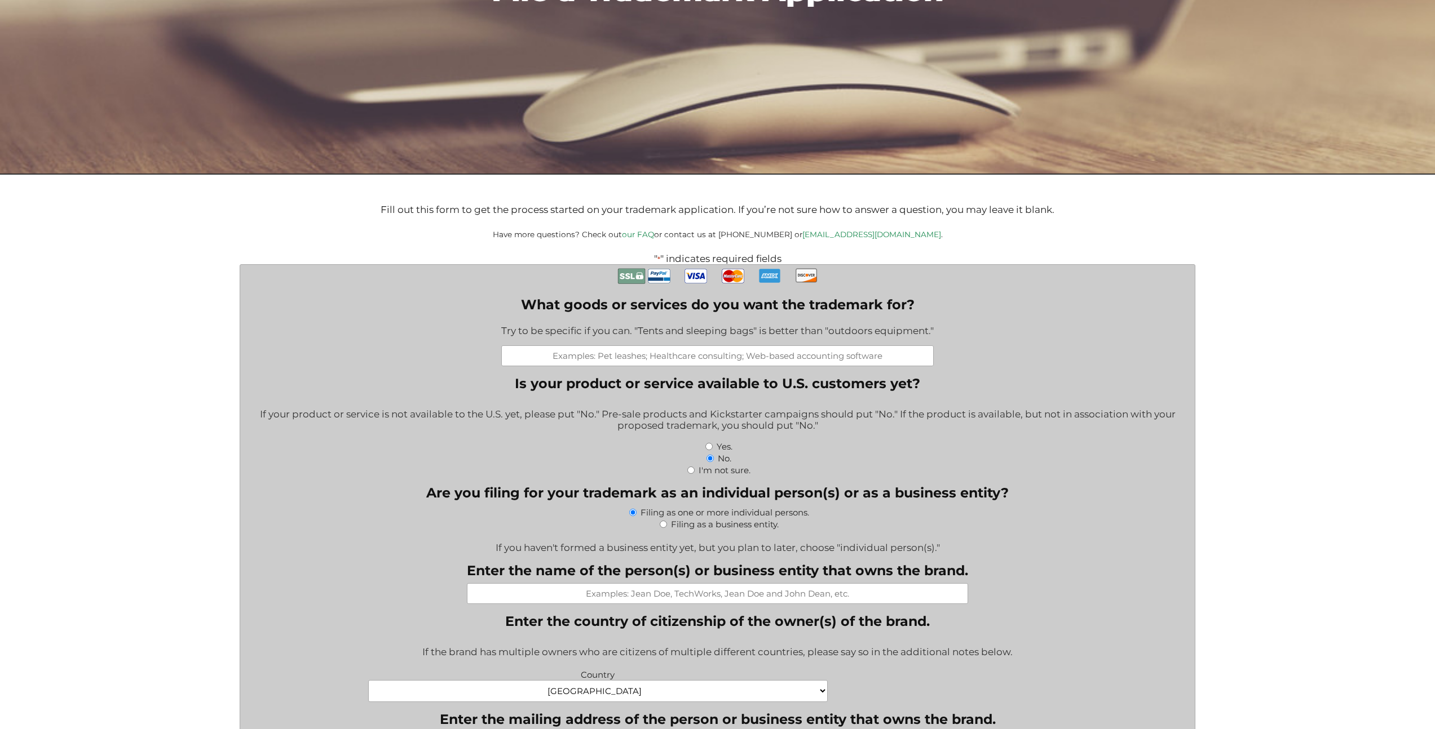
scroll to position [197, 0]
click at [711, 452] on div "Yes." at bounding box center [717, 446] width 937 height 12
click at [710, 448] on input "Yes." at bounding box center [708, 445] width 7 height 7
radio input "true"
click at [663, 526] on input "Filing as a business entity." at bounding box center [663, 523] width 7 height 7
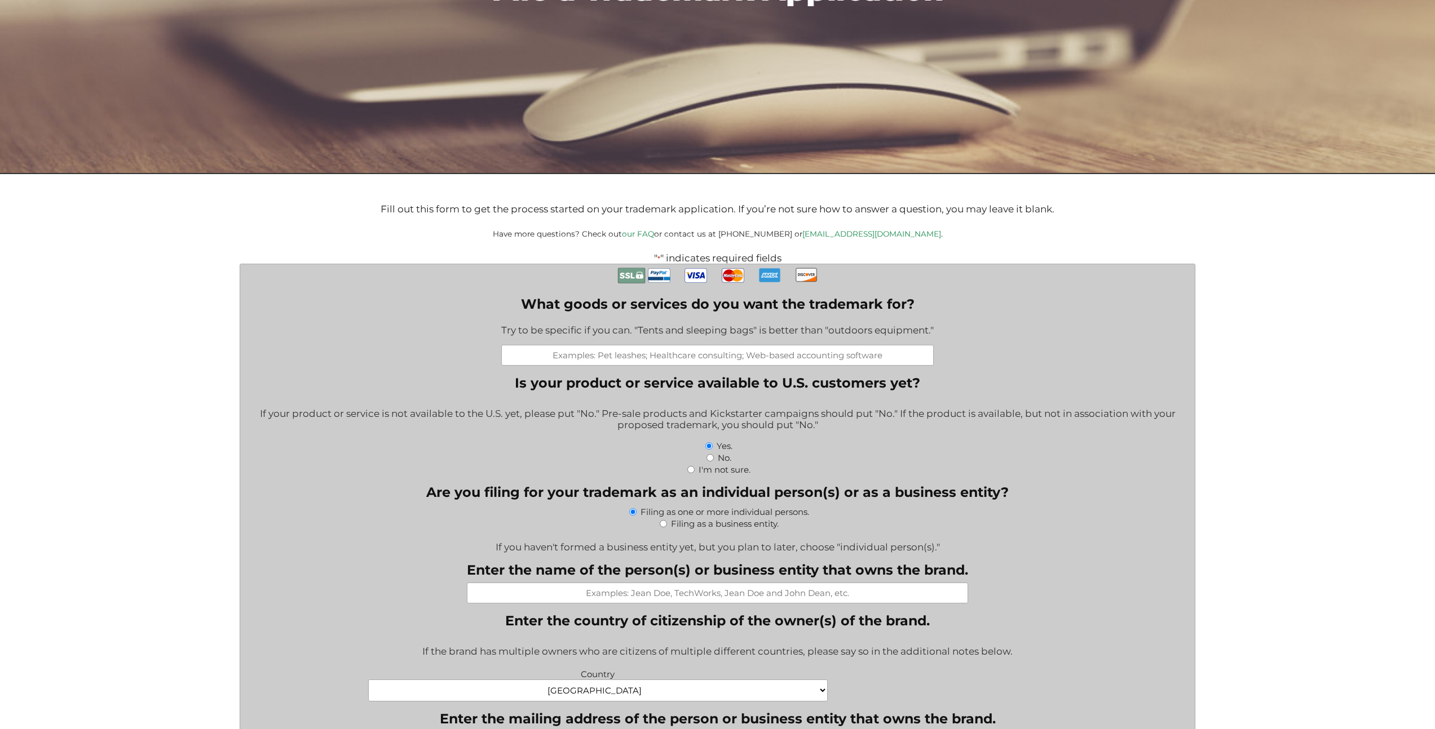
radio input "true"
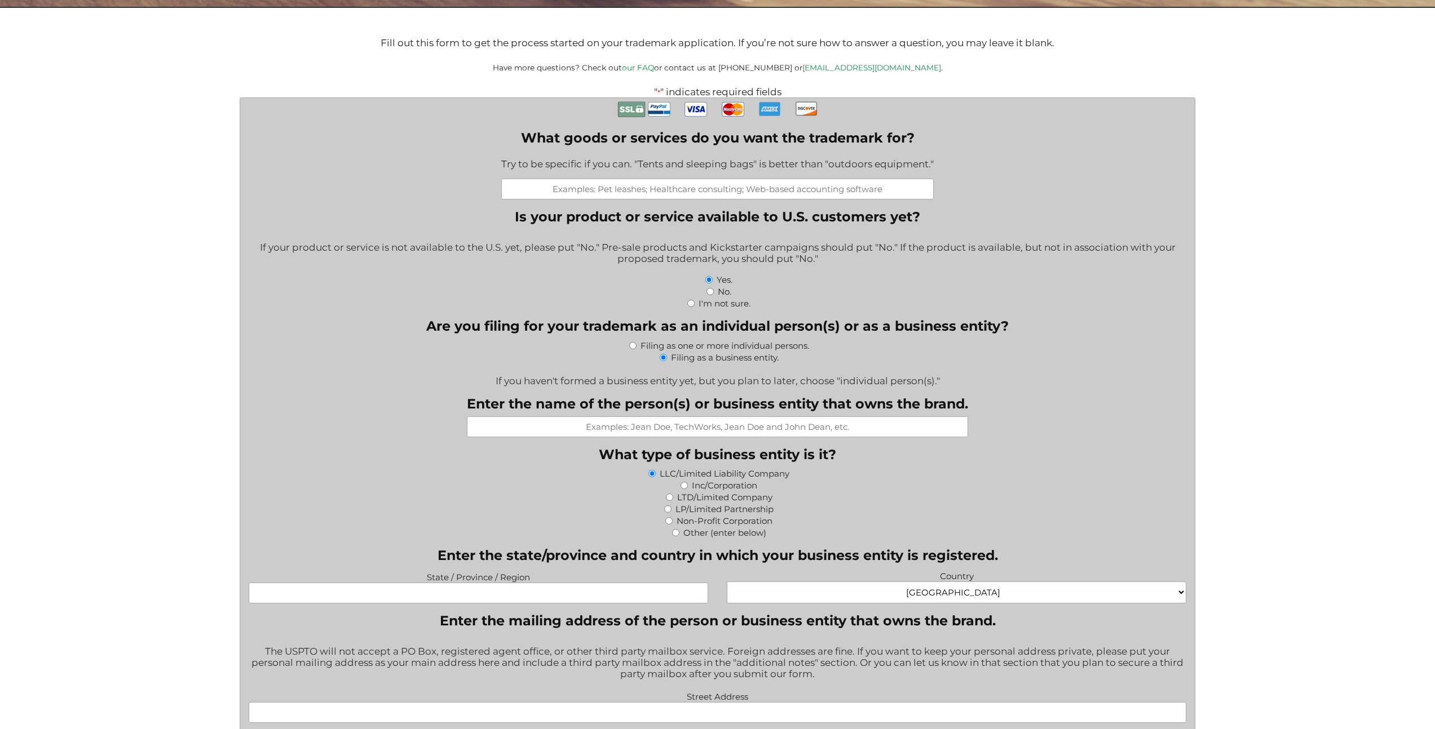
scroll to position [432, 0]
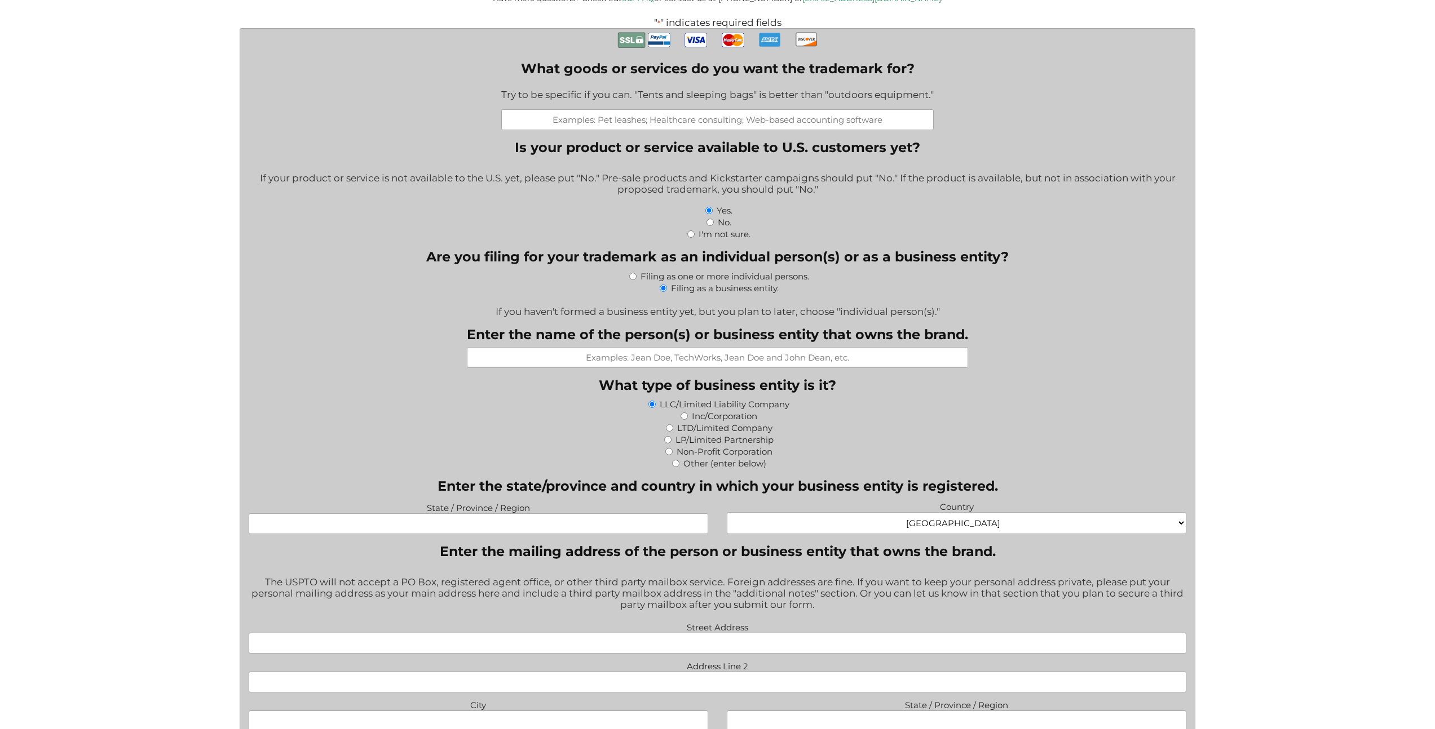
click at [661, 526] on input "State / Province / Region" at bounding box center [478, 524] width 459 height 21
click at [753, 523] on select "Afghanistan Albania Algeria American Samoa Andorra Angola Anguilla Antarctica A…" at bounding box center [956, 523] width 459 height 22
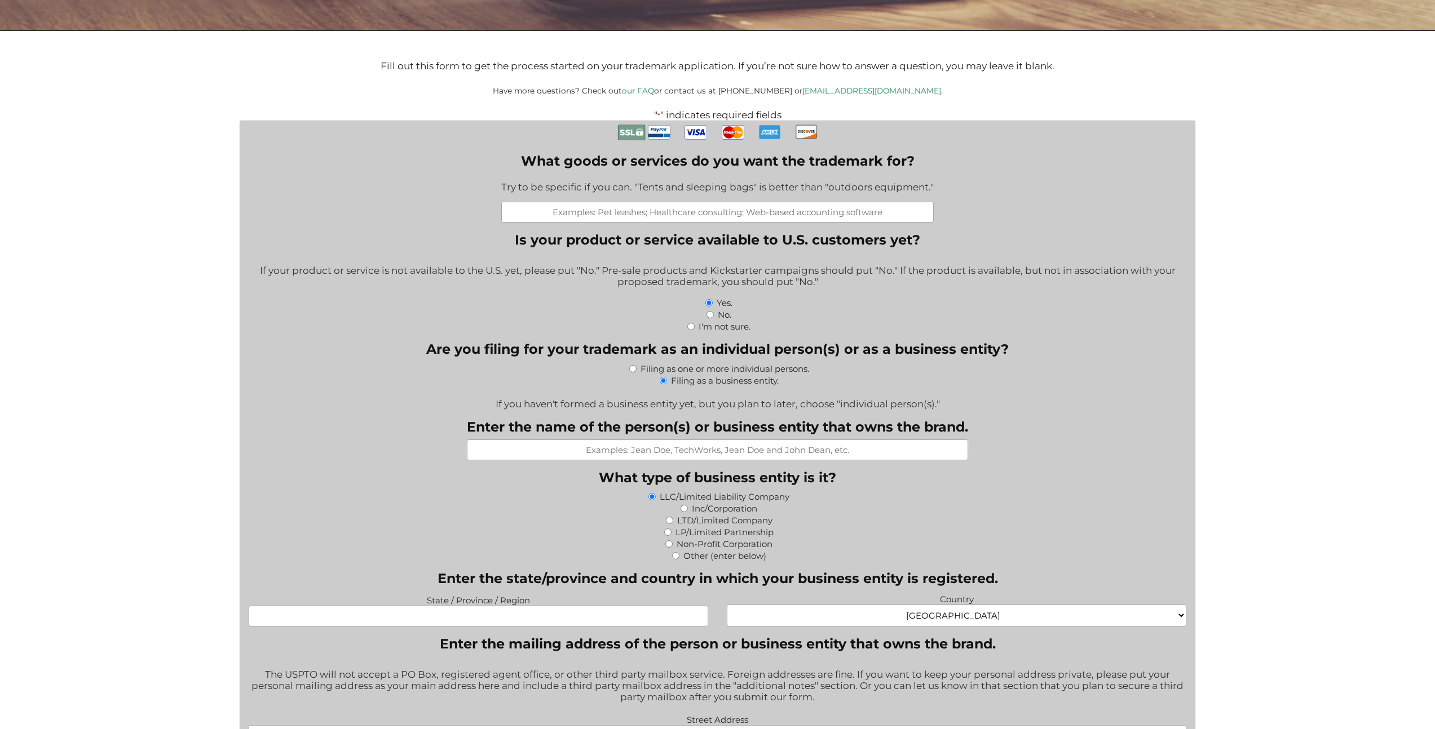
scroll to position [0, 0]
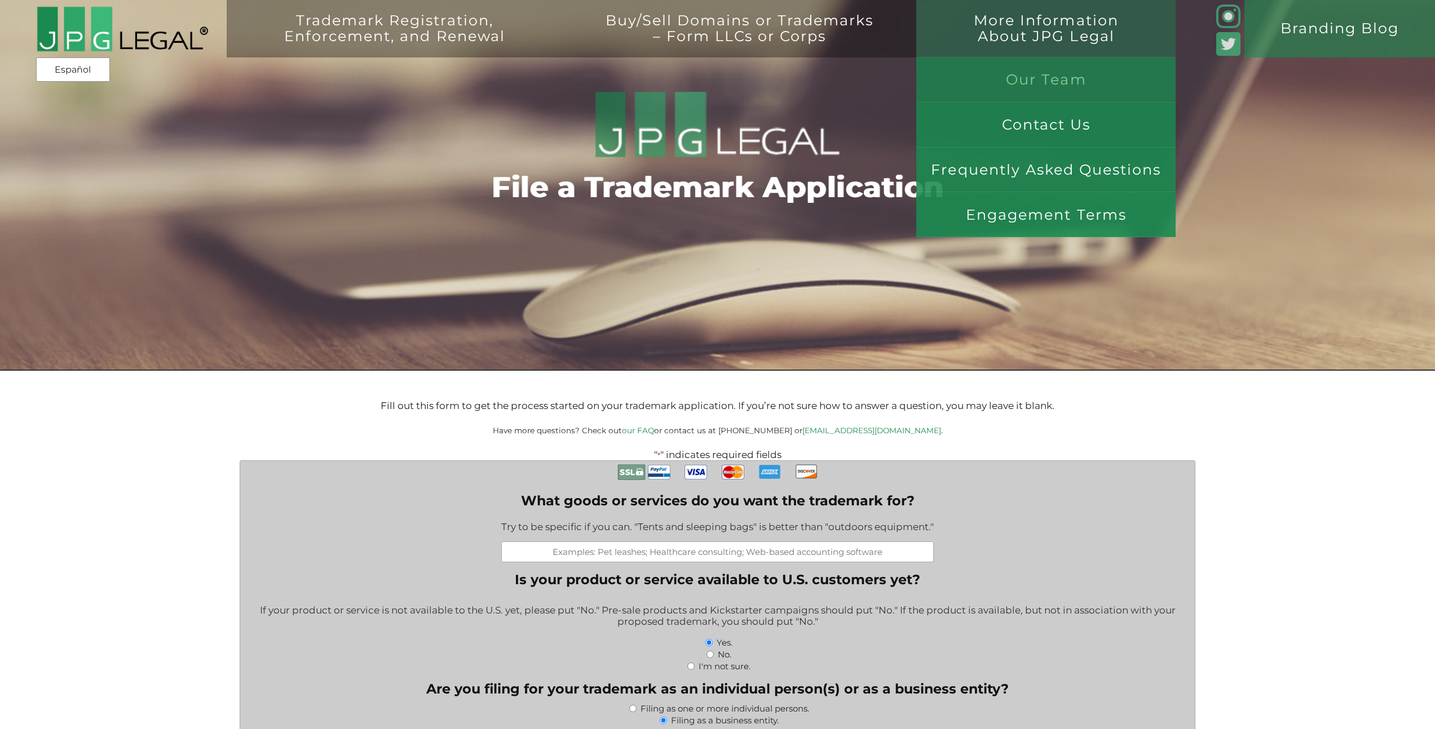
click at [1032, 85] on link "Our Team" at bounding box center [1045, 79] width 259 height 45
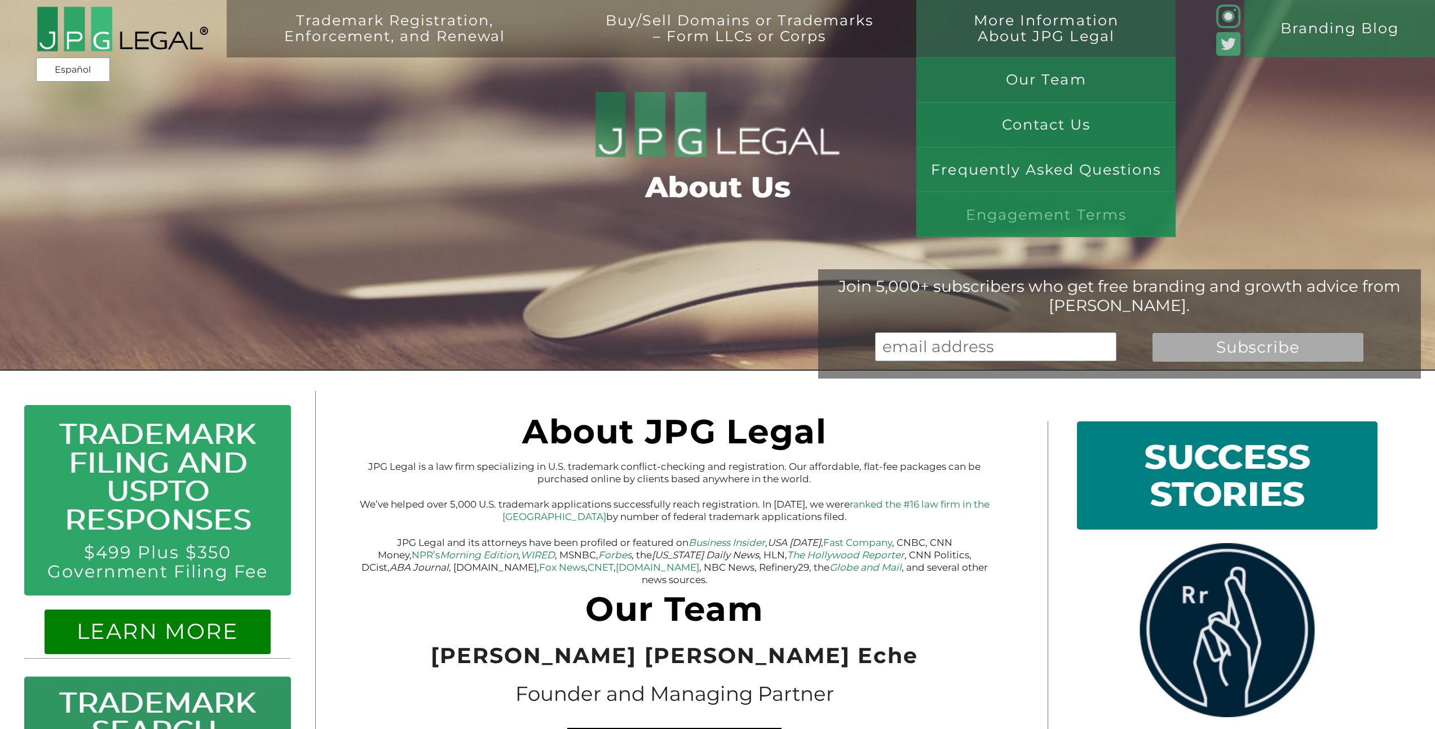
click at [1065, 207] on link "Engagement Terms" at bounding box center [1045, 214] width 259 height 45
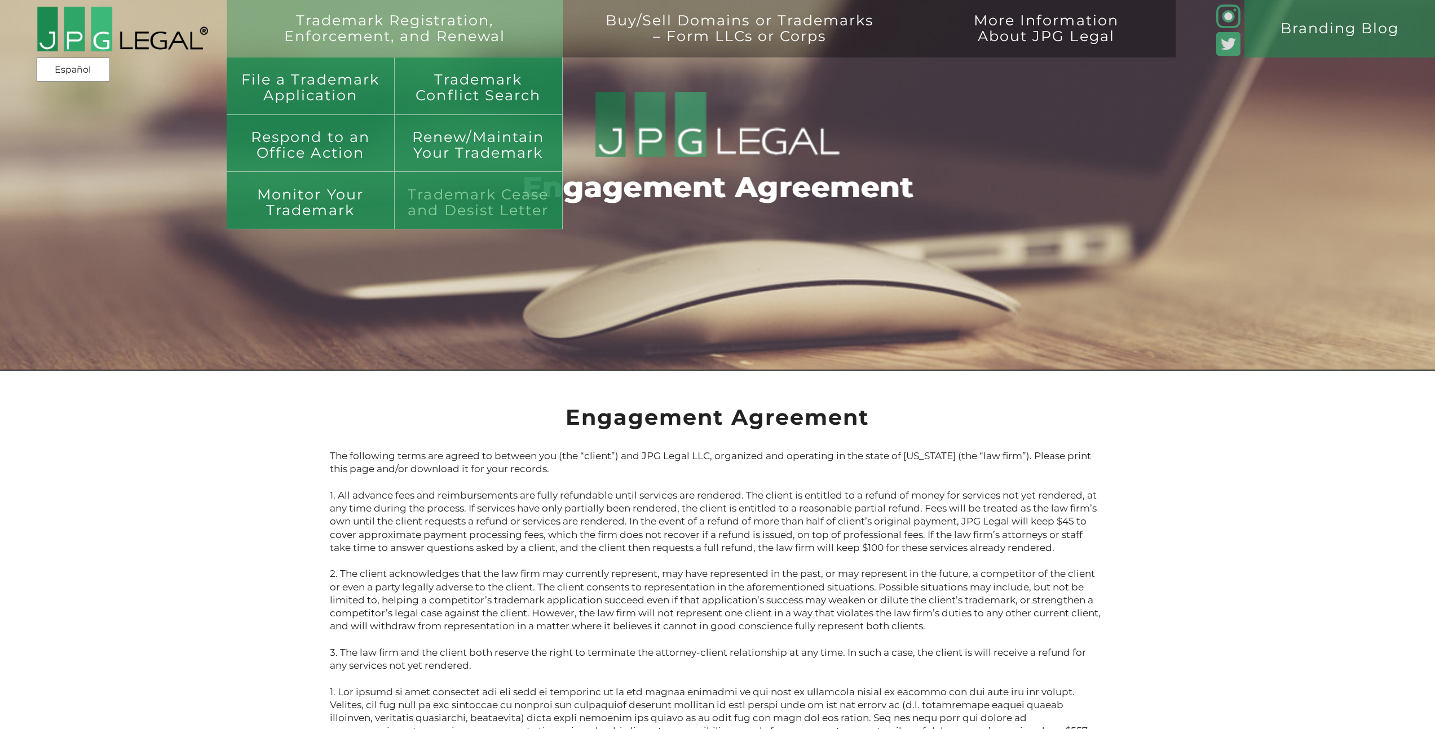
click at [492, 198] on link "Trademark Cease and Desist Letter" at bounding box center [479, 200] width 168 height 57
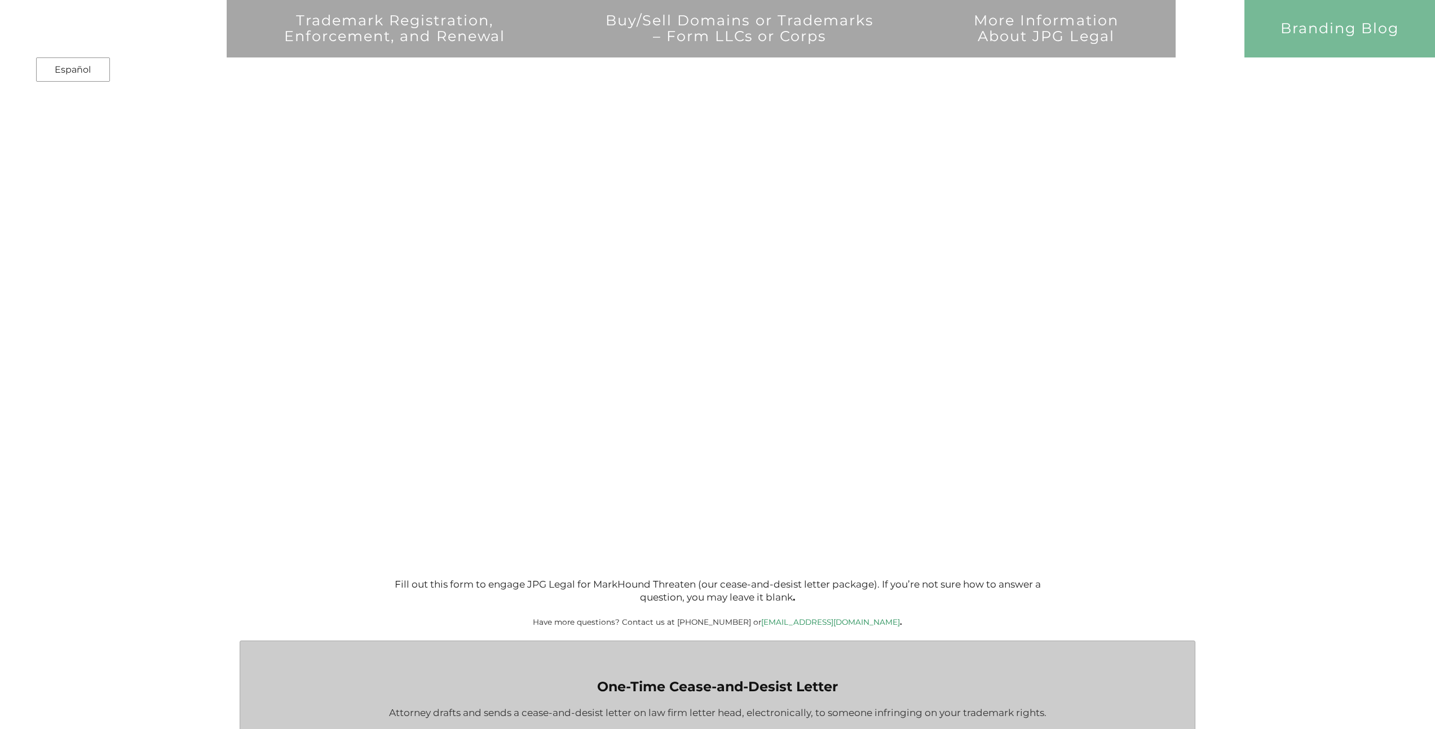
type input "$399.00"
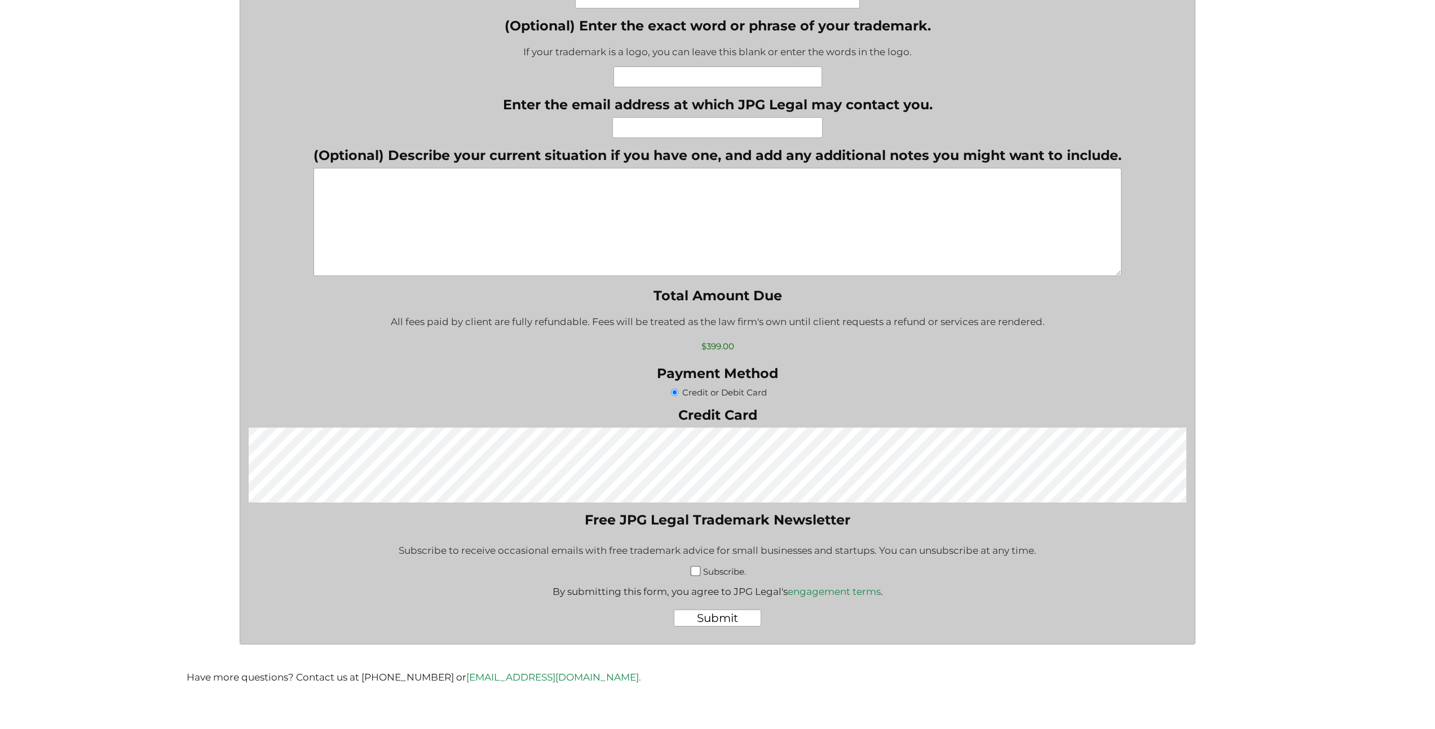
scroll to position [641, 0]
